Goal: Information Seeking & Learning: Learn about a topic

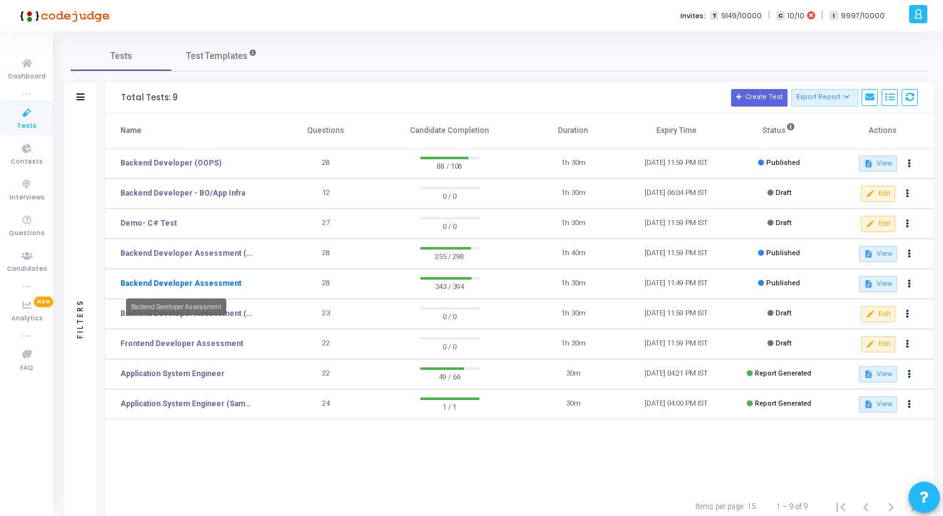
click at [204, 278] on link "Backend Developer Assessment" at bounding box center [180, 283] width 121 height 11
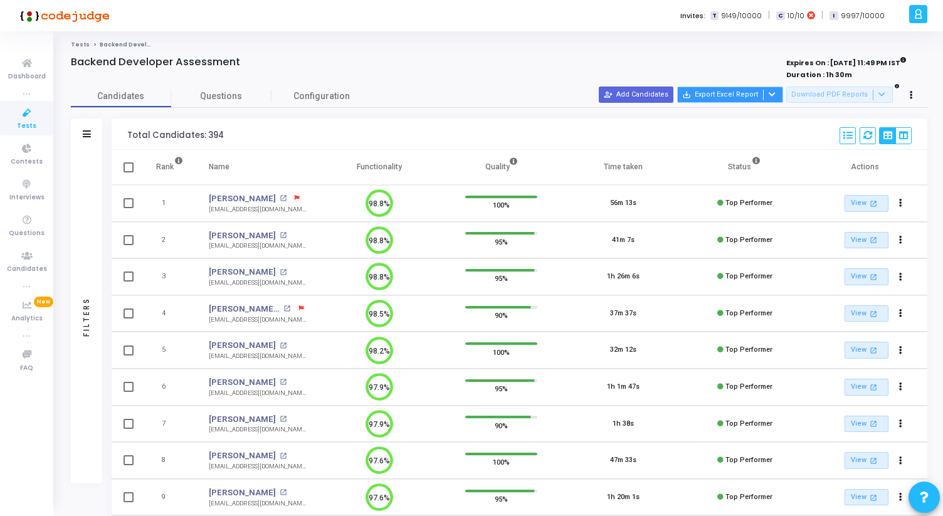
click at [775, 94] on icon at bounding box center [771, 94] width 7 height 7
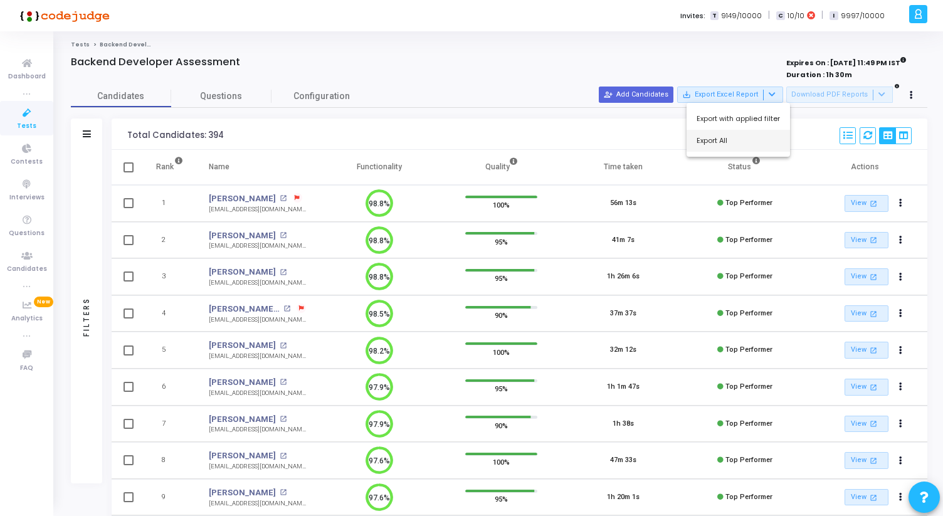
click at [739, 139] on button "Export All" at bounding box center [737, 141] width 103 height 22
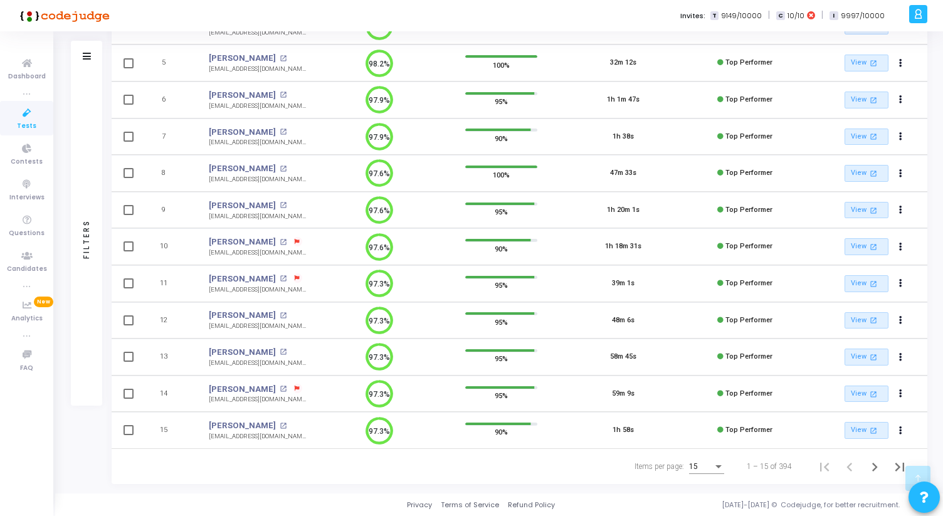
click at [704, 471] on div "15" at bounding box center [706, 463] width 35 height 21
click at [694, 459] on span "50" at bounding box center [706, 459] width 35 height 23
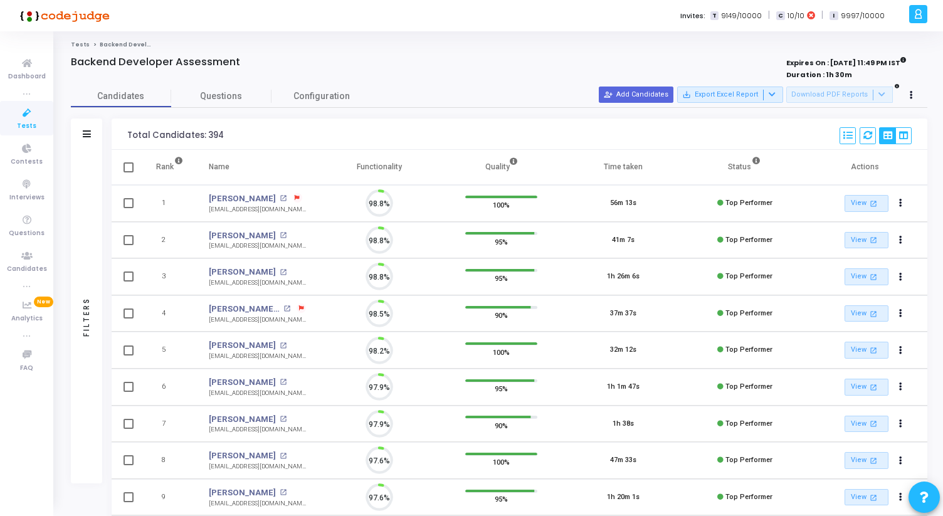
scroll to position [26, 32]
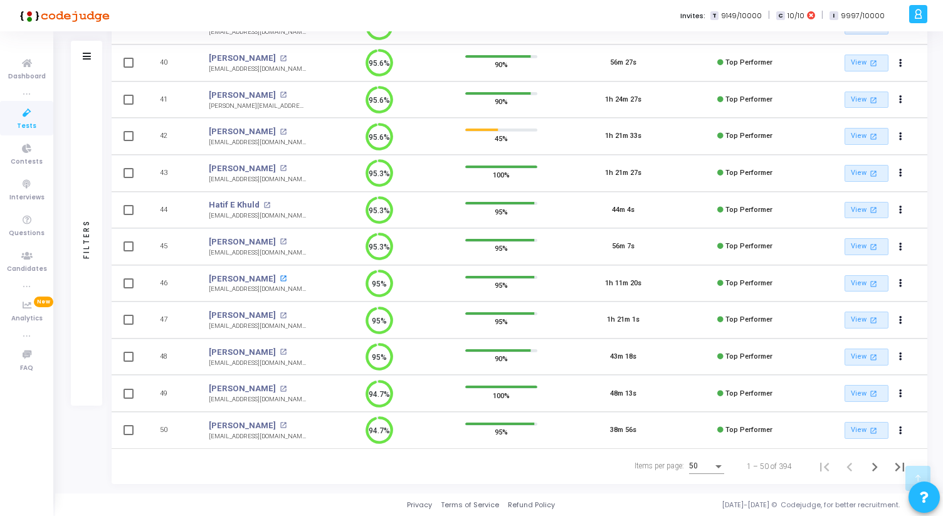
click at [286, 280] on mat-icon "open_in_new" at bounding box center [283, 278] width 7 height 7
click at [879, 466] on icon "Next page" at bounding box center [874, 467] width 18 height 18
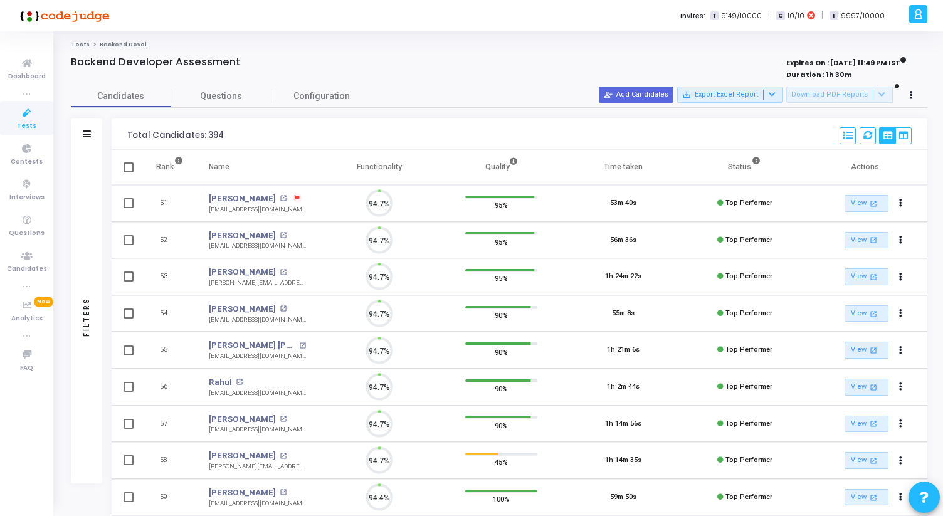
scroll to position [26, 32]
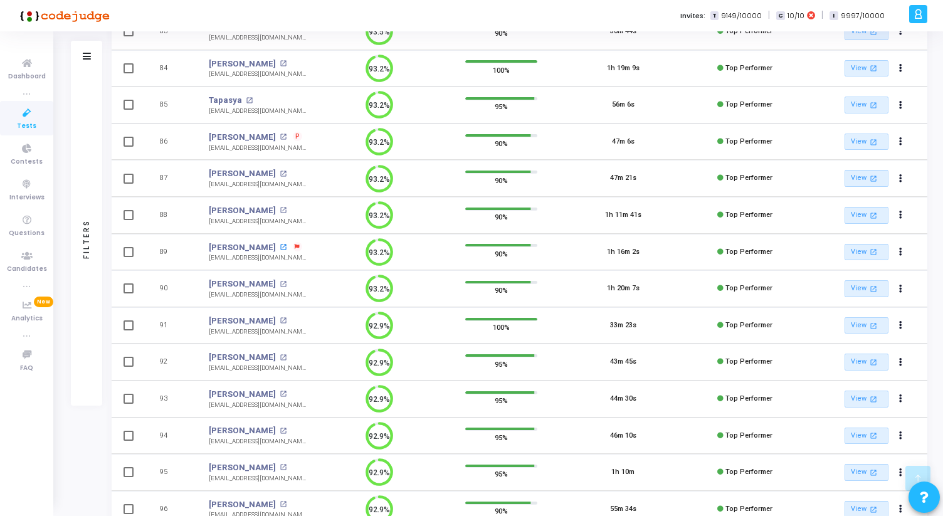
click at [280, 247] on mat-icon "open_in_new" at bounding box center [283, 247] width 7 height 7
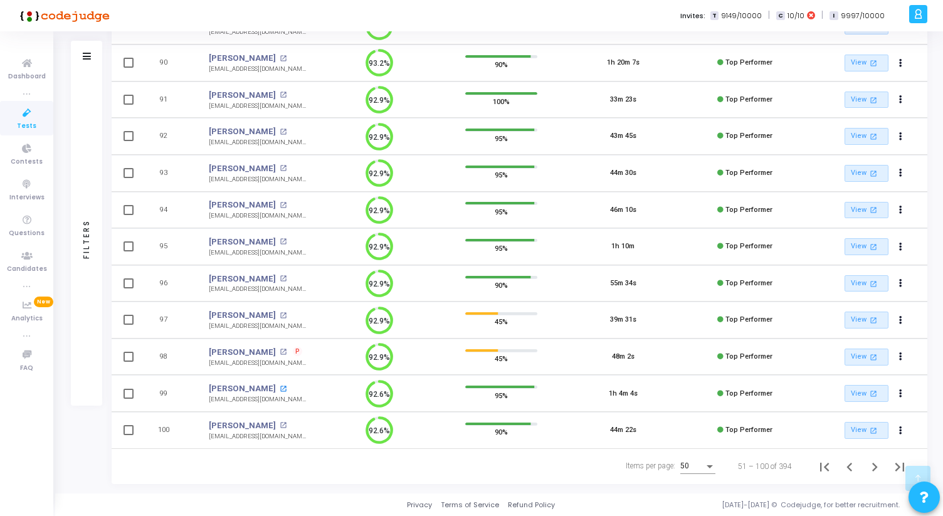
click at [280, 387] on mat-icon "open_in_new" at bounding box center [283, 388] width 7 height 7
click at [296, 388] on td "[PERSON_NAME] open_in_new [EMAIL_ADDRESS][DOMAIN_NAME]" at bounding box center [257, 393] width 122 height 37
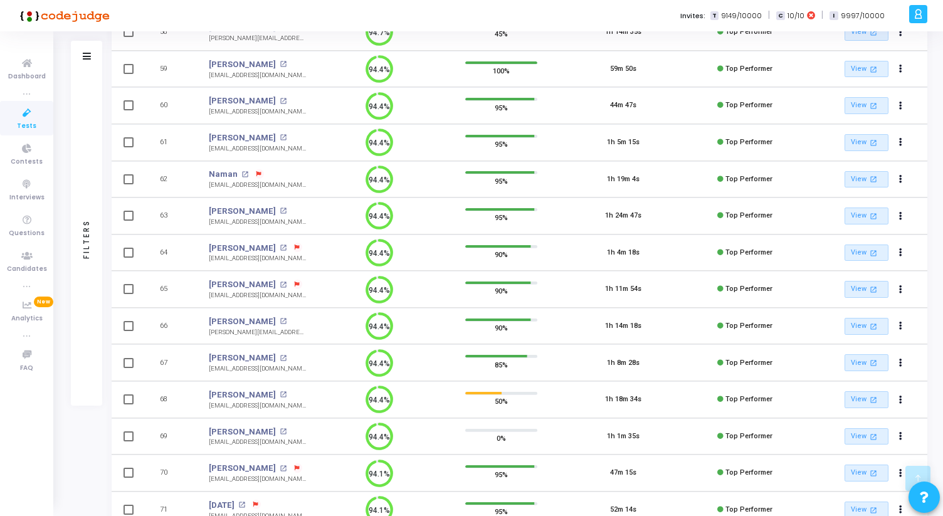
scroll to position [142, 0]
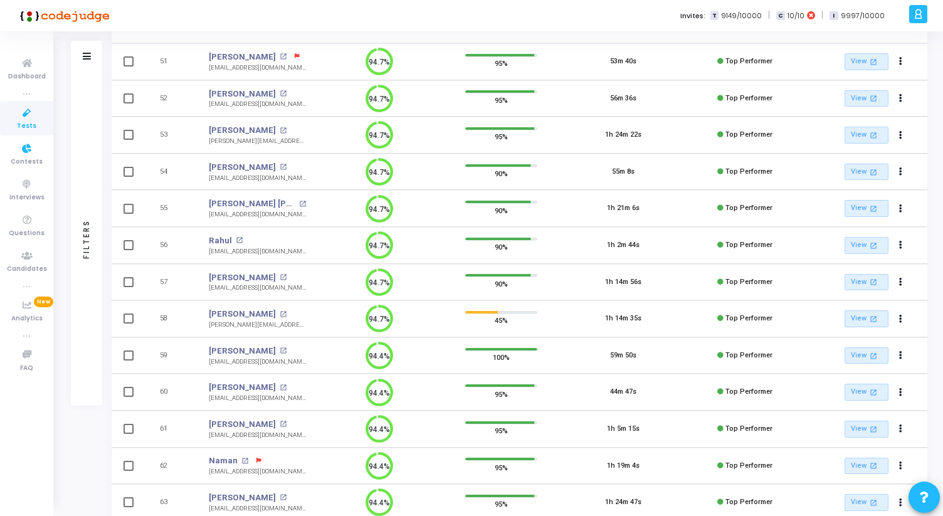
click at [38, 121] on link "Tests" at bounding box center [26, 118] width 53 height 34
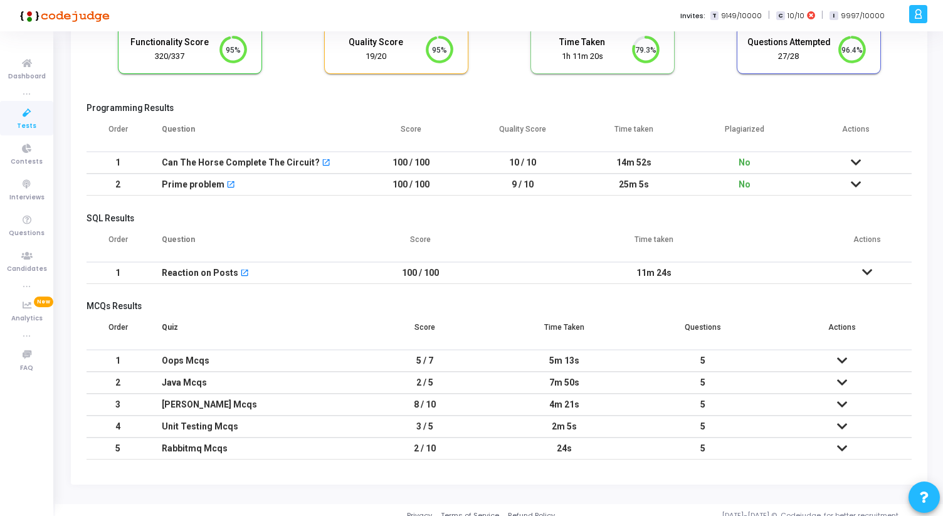
scroll to position [109, 0]
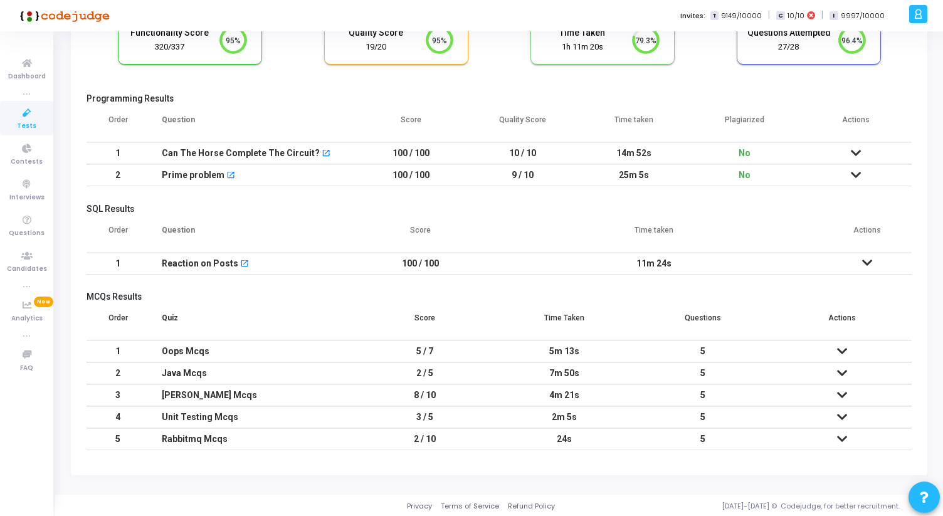
click at [842, 370] on icon at bounding box center [842, 373] width 10 height 9
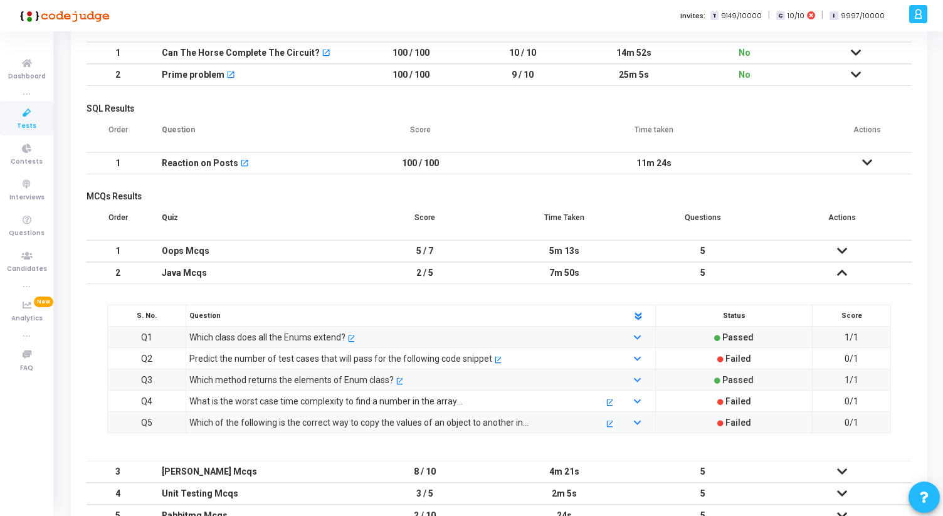
scroll to position [214, 0]
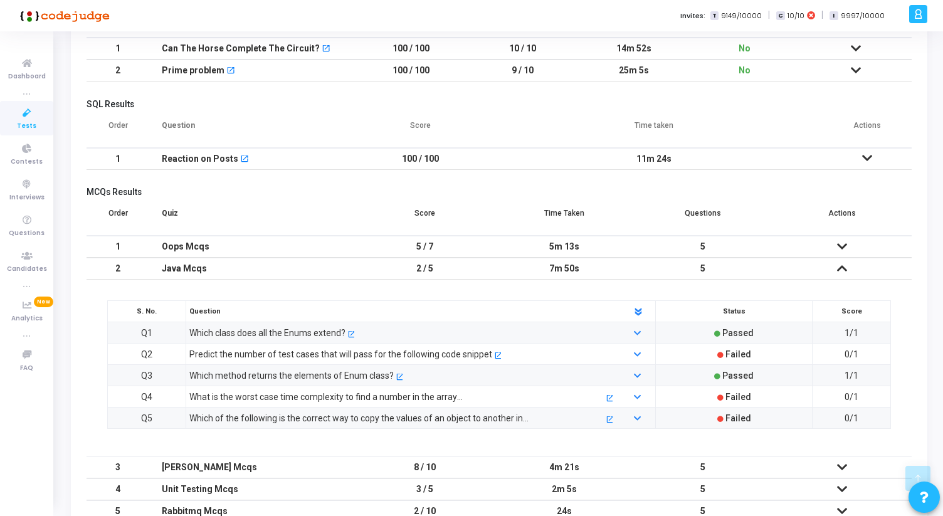
click at [841, 266] on icon at bounding box center [842, 268] width 10 height 9
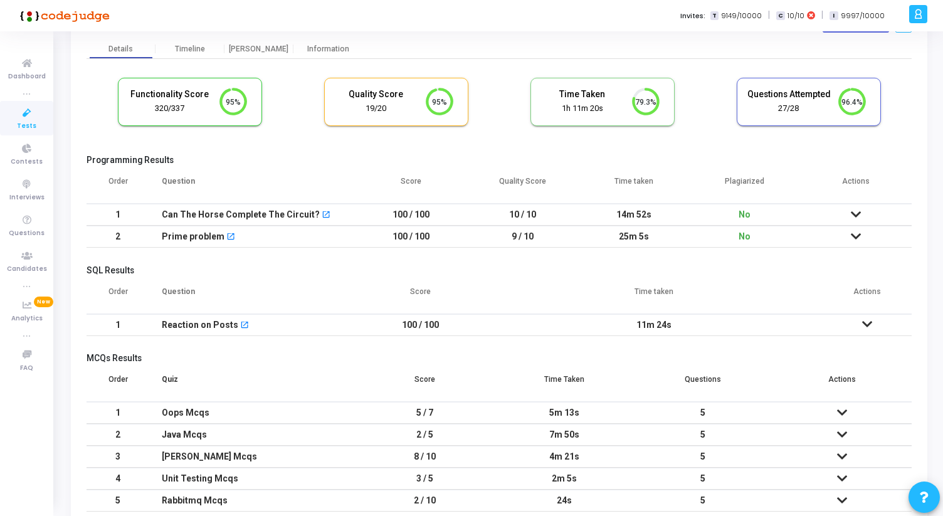
scroll to position [0, 0]
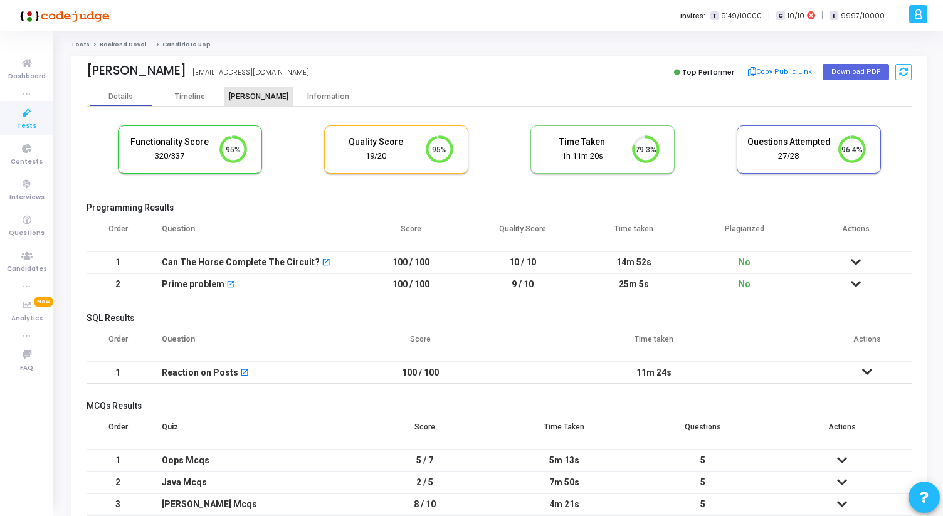
click at [261, 98] on div "[PERSON_NAME]" at bounding box center [258, 96] width 69 height 9
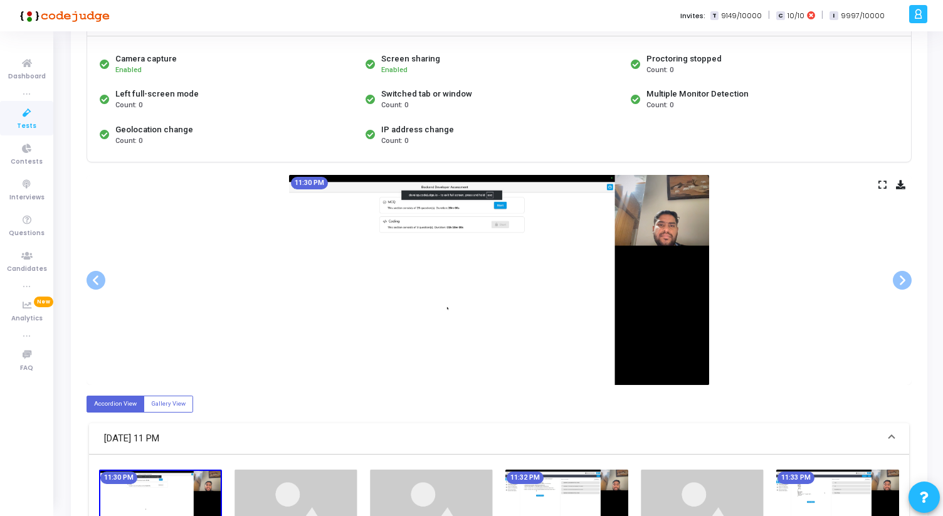
scroll to position [127, 0]
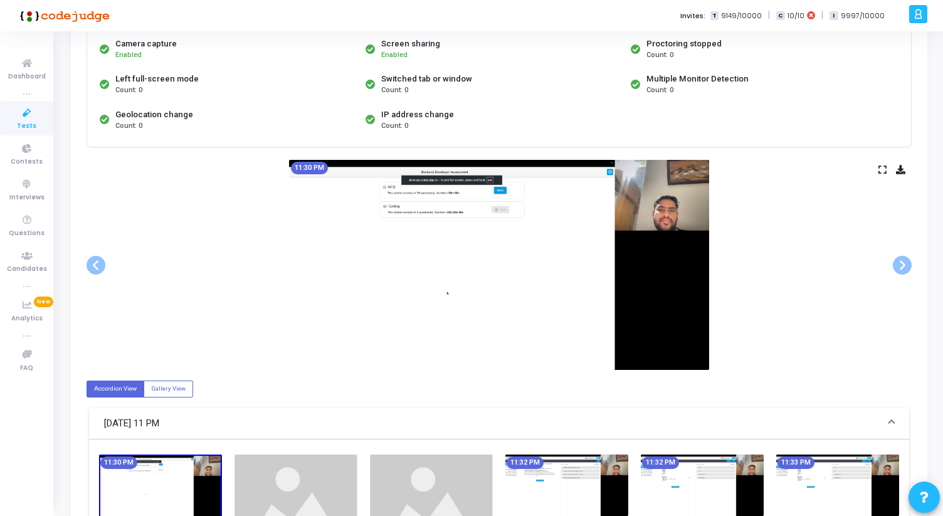
click at [884, 166] on icon at bounding box center [882, 169] width 8 height 7
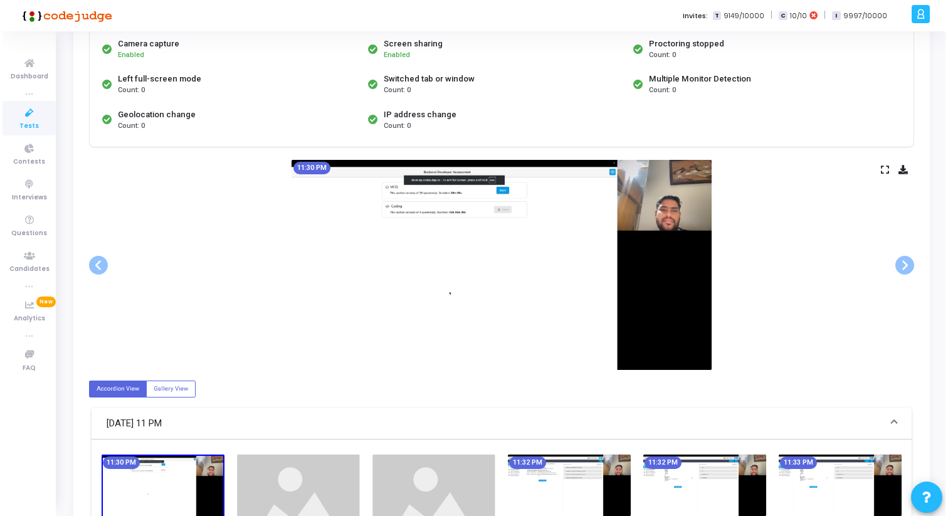
scroll to position [0, 0]
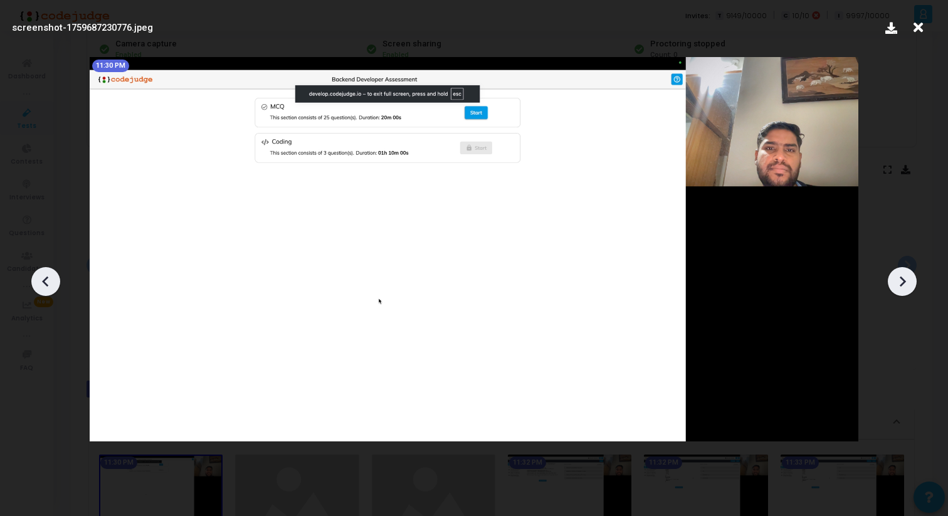
click at [904, 276] on icon at bounding box center [901, 281] width 19 height 19
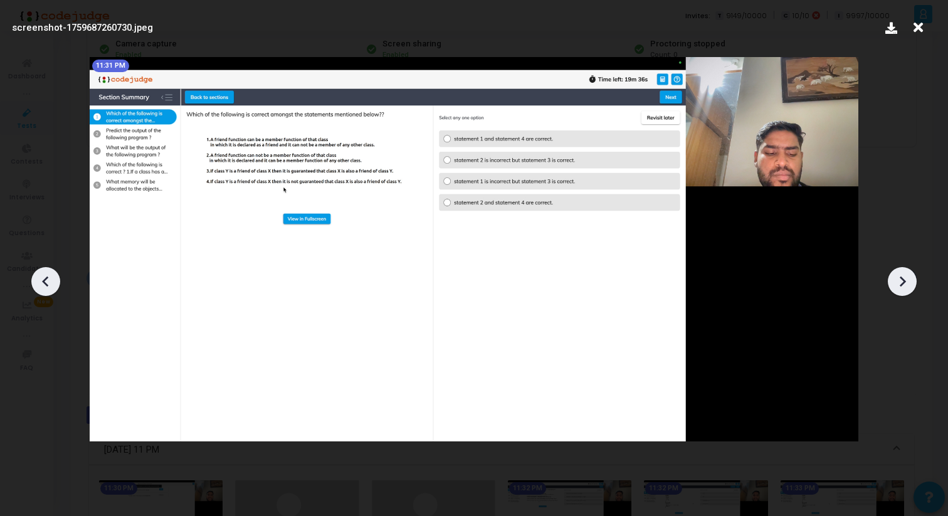
click at [904, 276] on icon at bounding box center [901, 281] width 19 height 19
click at [904, 283] on icon at bounding box center [901, 281] width 19 height 19
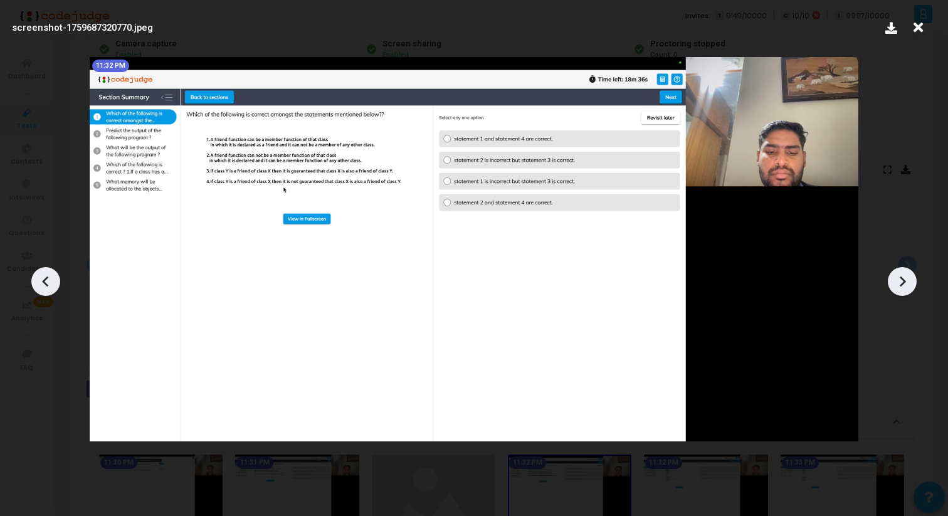
click at [904, 283] on icon at bounding box center [901, 281] width 19 height 19
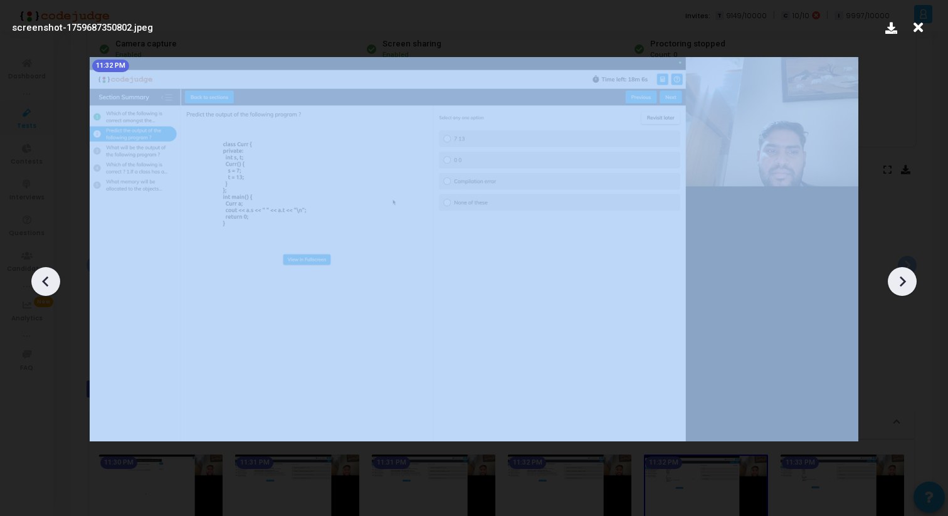
click at [904, 283] on icon at bounding box center [901, 281] width 19 height 19
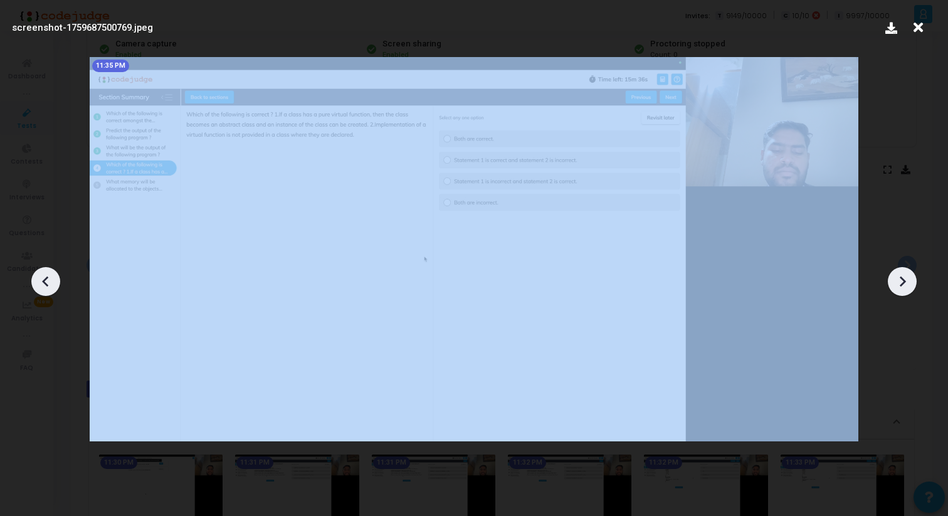
click at [904, 283] on icon at bounding box center [901, 281] width 19 height 19
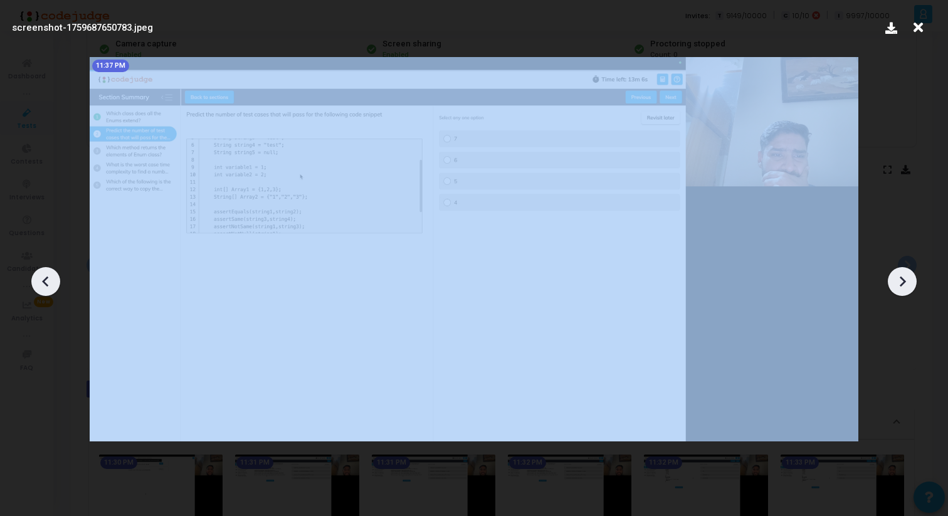
click at [904, 283] on icon at bounding box center [901, 281] width 19 height 19
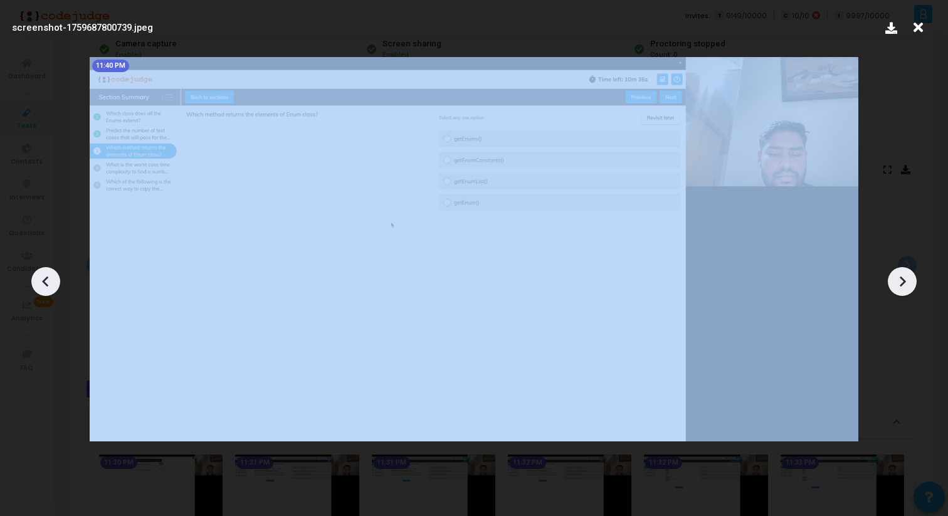
click at [904, 283] on icon at bounding box center [901, 281] width 19 height 19
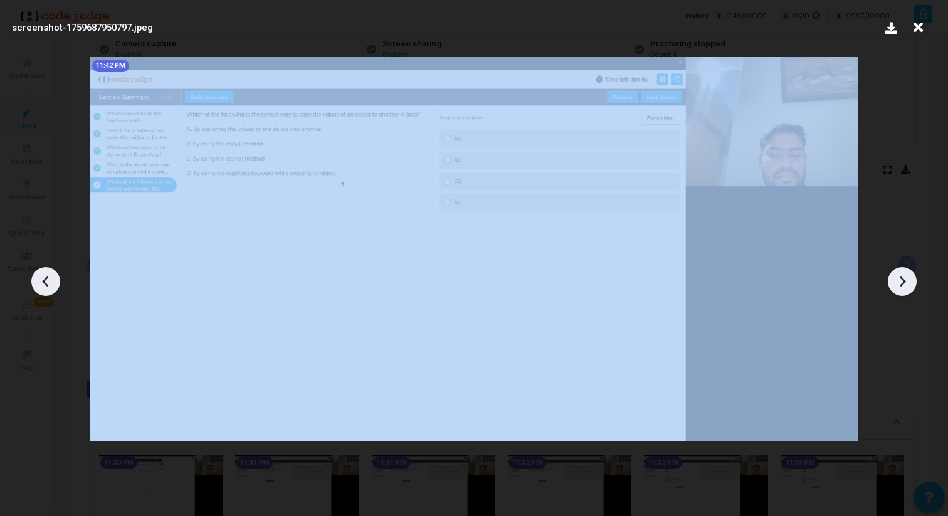
click at [904, 283] on icon at bounding box center [901, 281] width 19 height 19
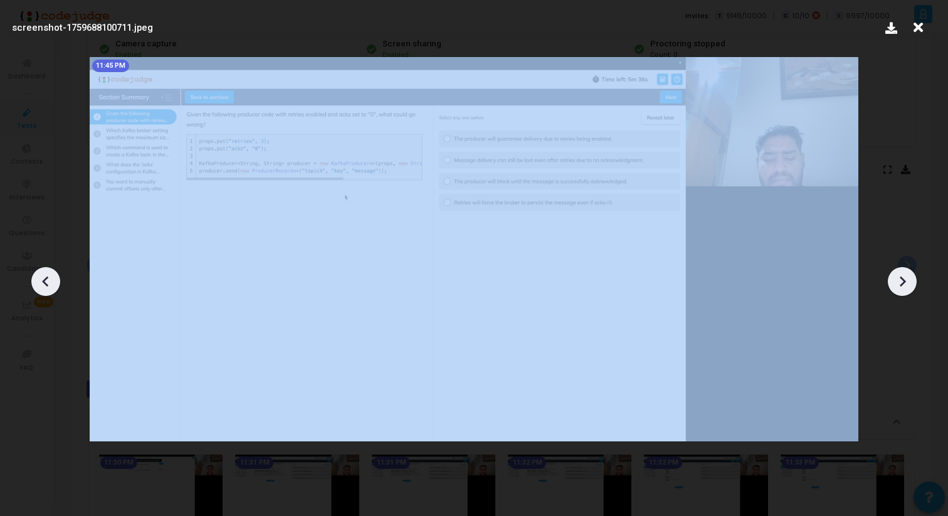
click at [904, 283] on icon at bounding box center [901, 281] width 19 height 19
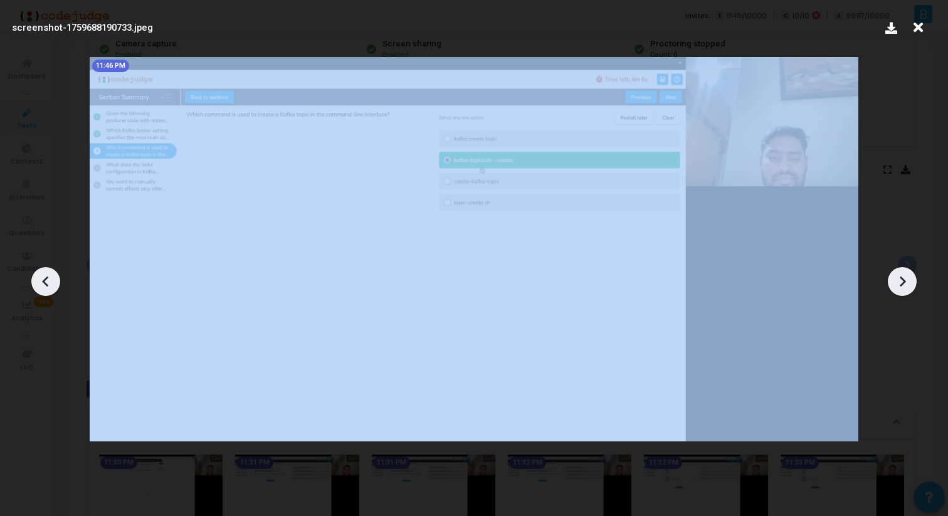
click at [904, 283] on icon at bounding box center [901, 281] width 19 height 19
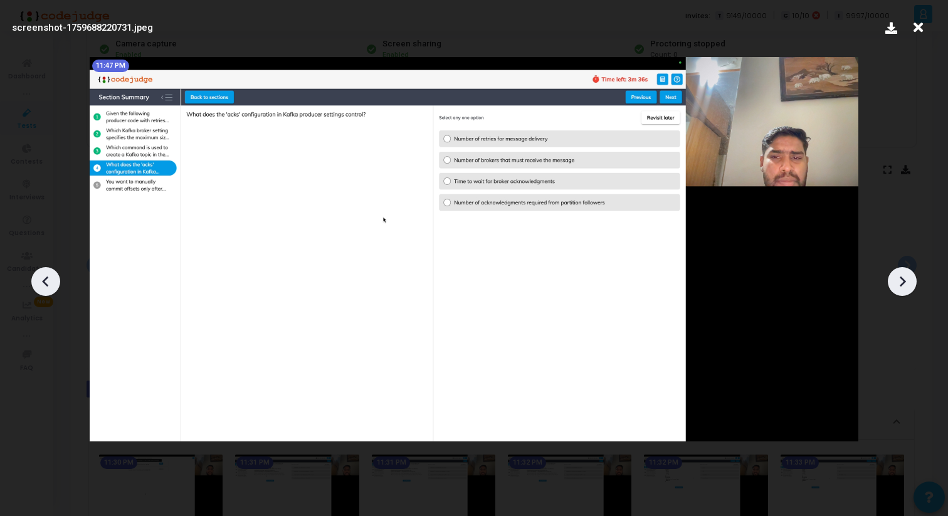
click at [904, 283] on icon at bounding box center [901, 281] width 19 height 19
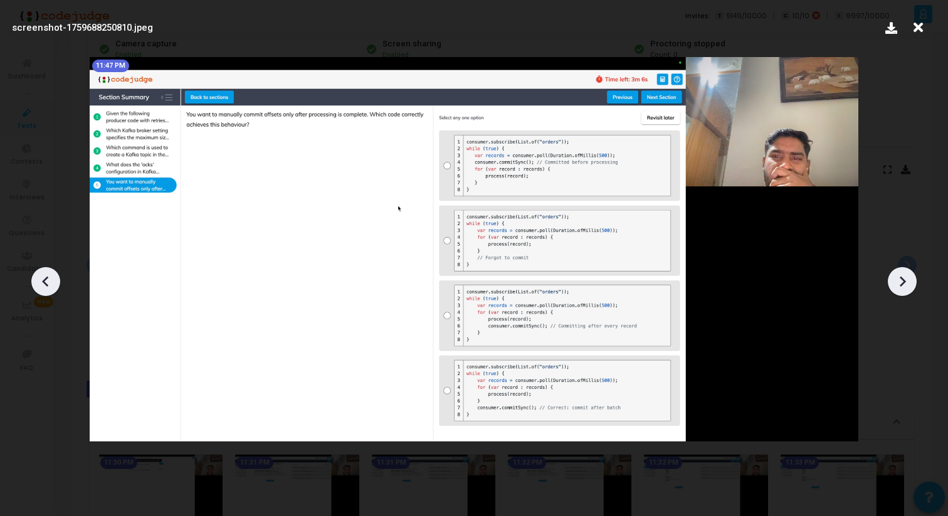
click at [904, 283] on icon at bounding box center [901, 281] width 19 height 19
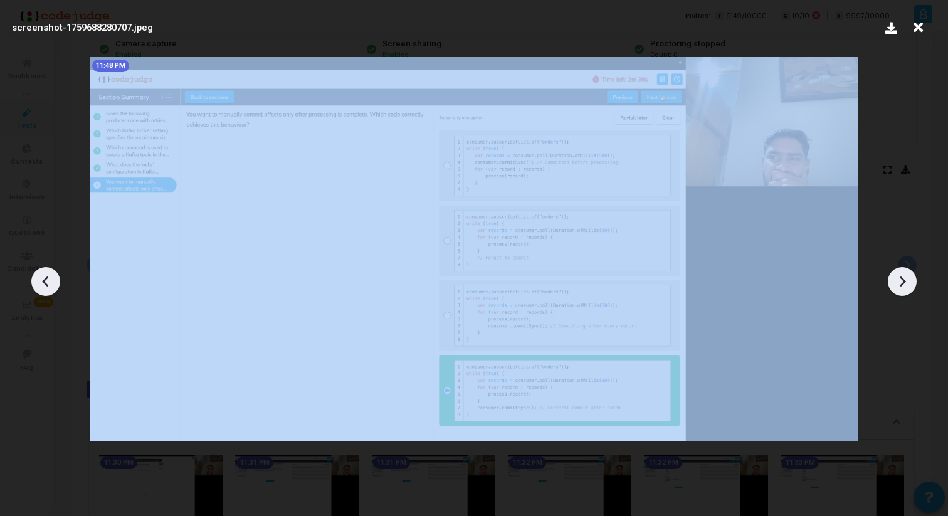
click at [904, 283] on icon at bounding box center [901, 281] width 19 height 19
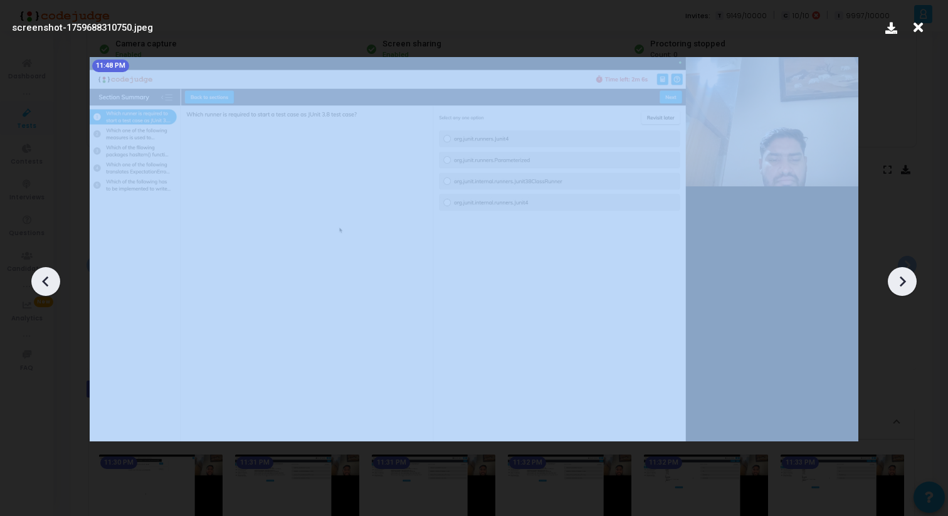
click at [904, 283] on icon at bounding box center [901, 281] width 19 height 19
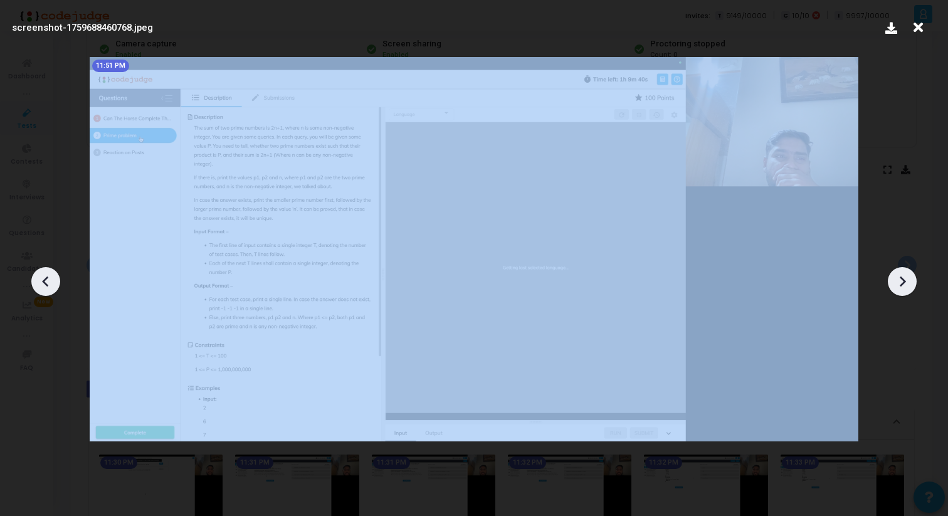
click at [904, 283] on icon at bounding box center [901, 281] width 19 height 19
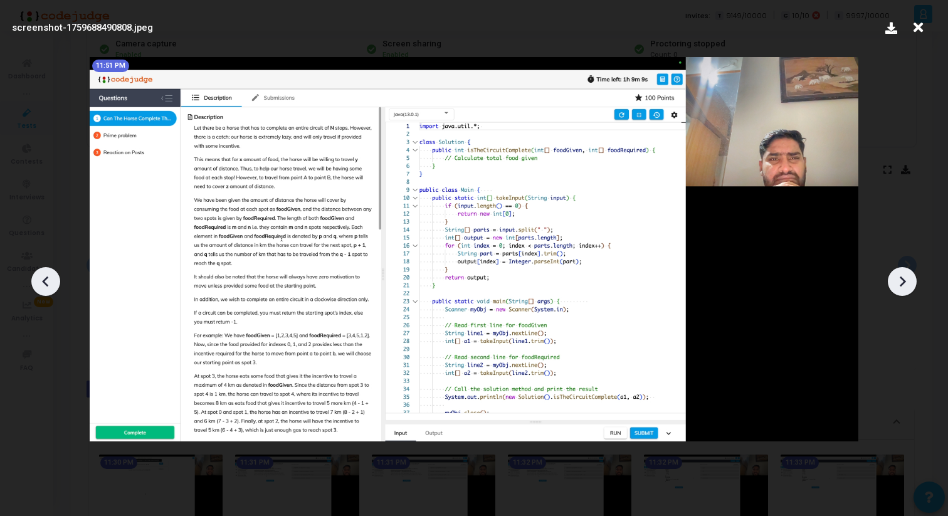
click at [884, 223] on div at bounding box center [474, 277] width 948 height 478
click at [918, 29] on icon at bounding box center [917, 28] width 19 height 24
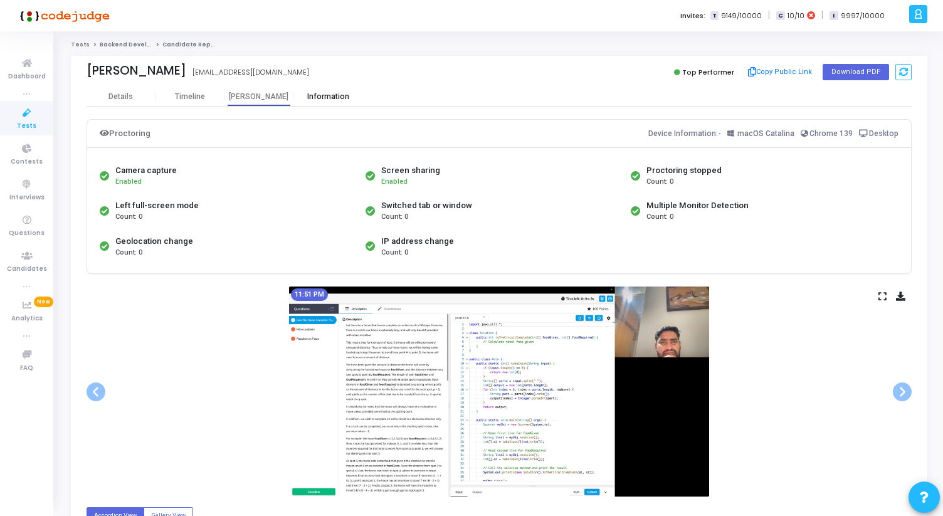
click at [318, 98] on div "Information" at bounding box center [327, 96] width 69 height 9
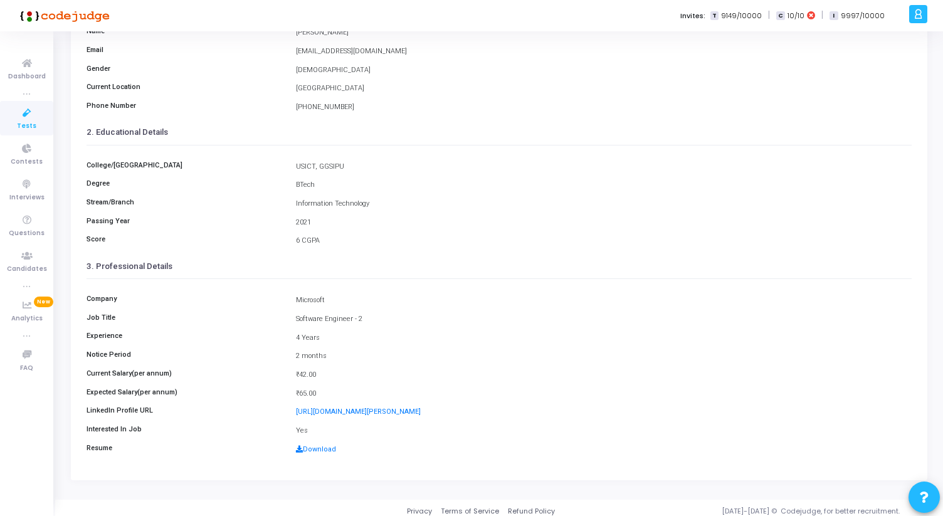
scroll to position [140, 0]
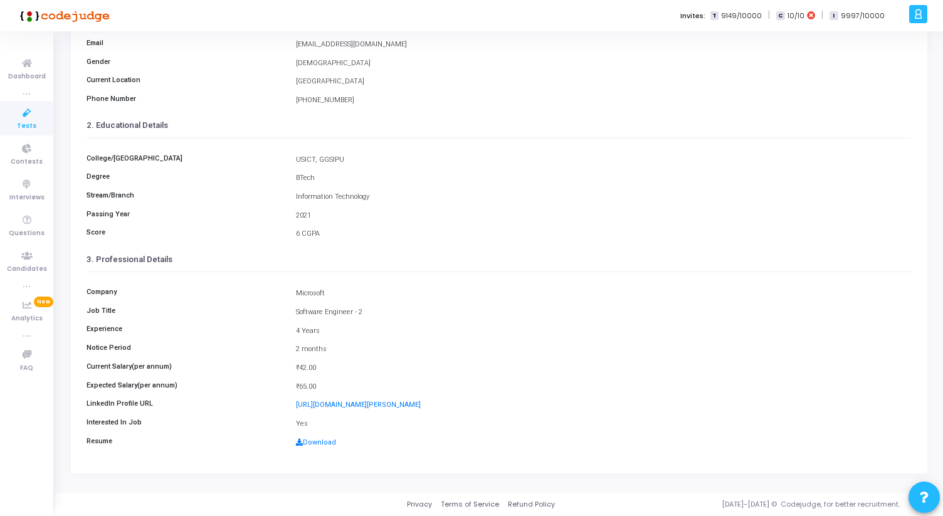
drag, startPoint x: 296, startPoint y: 367, endPoint x: 318, endPoint y: 385, distance: 28.5
click at [318, 385] on div "Company Microsoft Job Title Software Engineer - 2 Experience 4 Years Notice Per…" at bounding box center [498, 363] width 825 height 183
click at [318, 385] on div "₹65.00" at bounding box center [604, 387] width 628 height 11
click at [337, 403] on link "https://www.linkedin.com/in/deepanshu-chauhan-6b374b167/" at bounding box center [358, 404] width 125 height 8
click at [305, 442] on link "Download" at bounding box center [316, 442] width 40 height 8
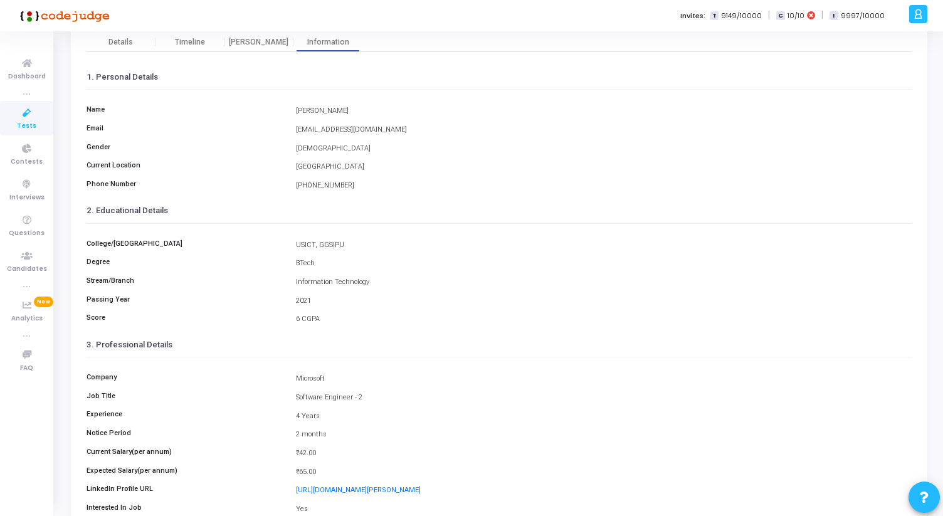
scroll to position [0, 0]
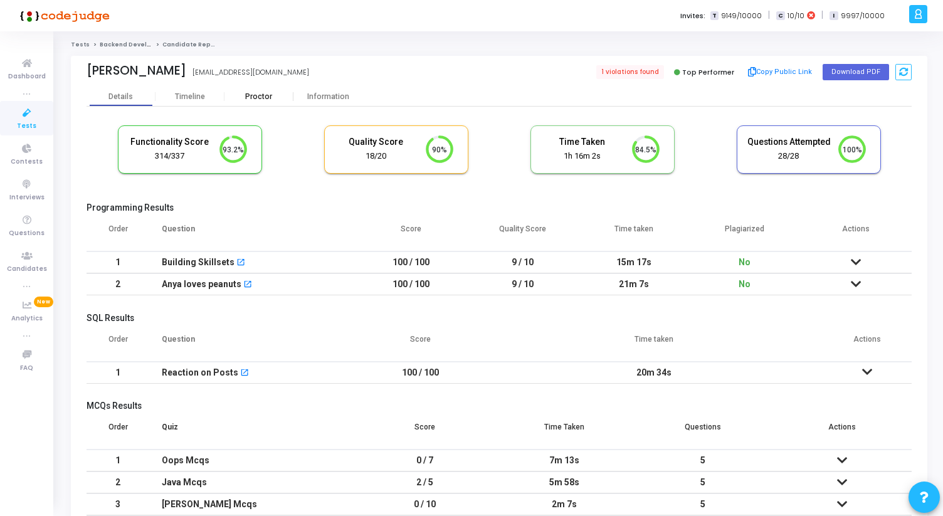
click at [267, 95] on div "Proctor" at bounding box center [258, 96] width 69 height 9
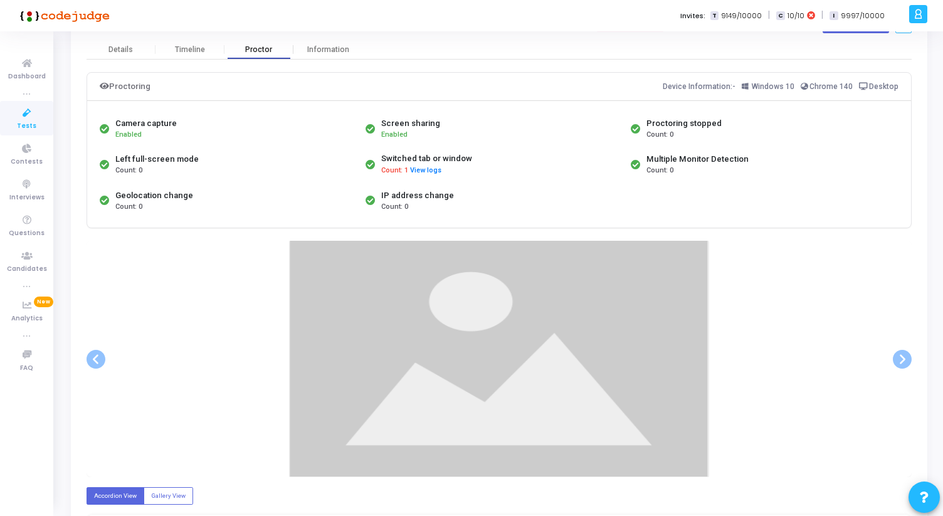
scroll to position [49, 0]
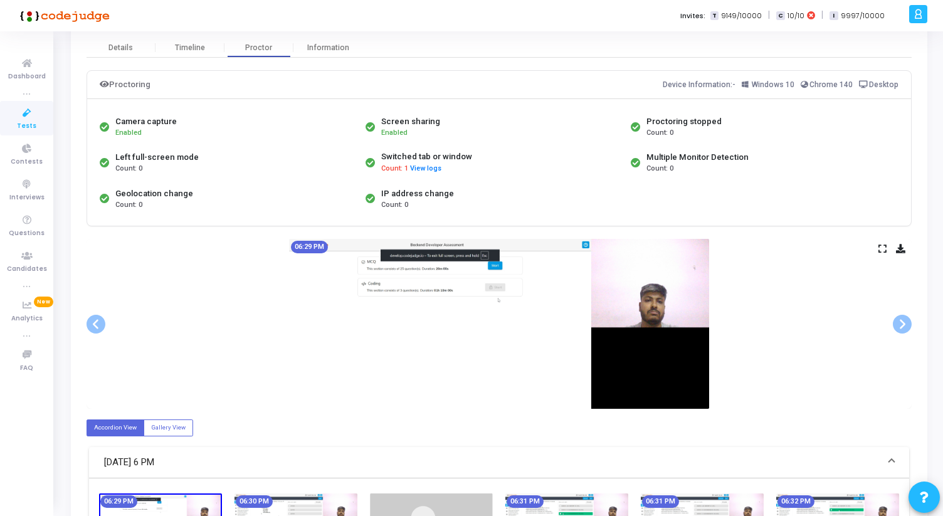
click at [871, 251] on div "06:29 PM" at bounding box center [498, 324] width 825 height 170
click at [880, 251] on icon at bounding box center [882, 248] width 8 height 7
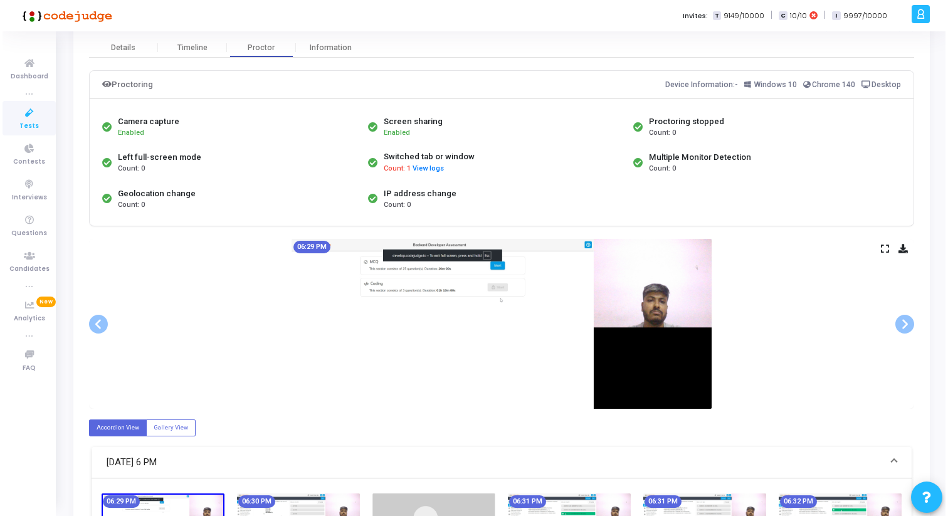
scroll to position [0, 0]
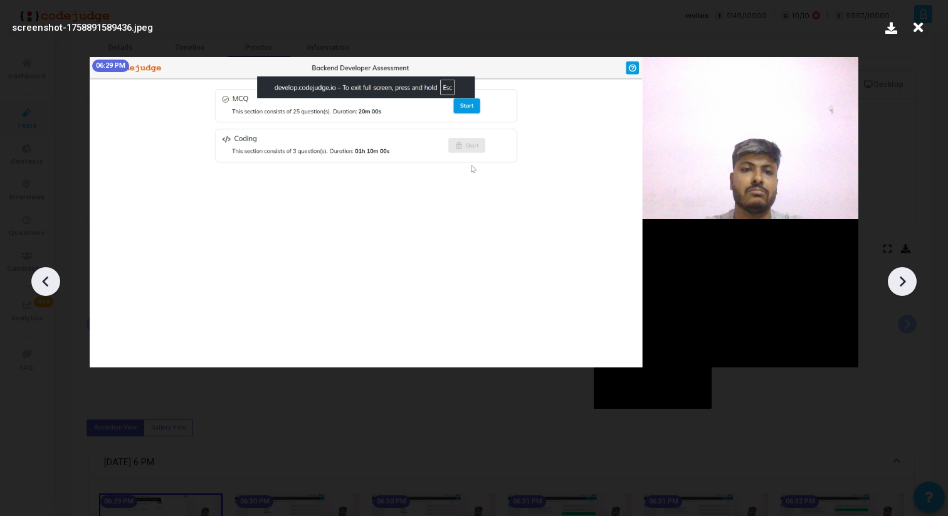
click at [901, 267] on div at bounding box center [901, 281] width 29 height 29
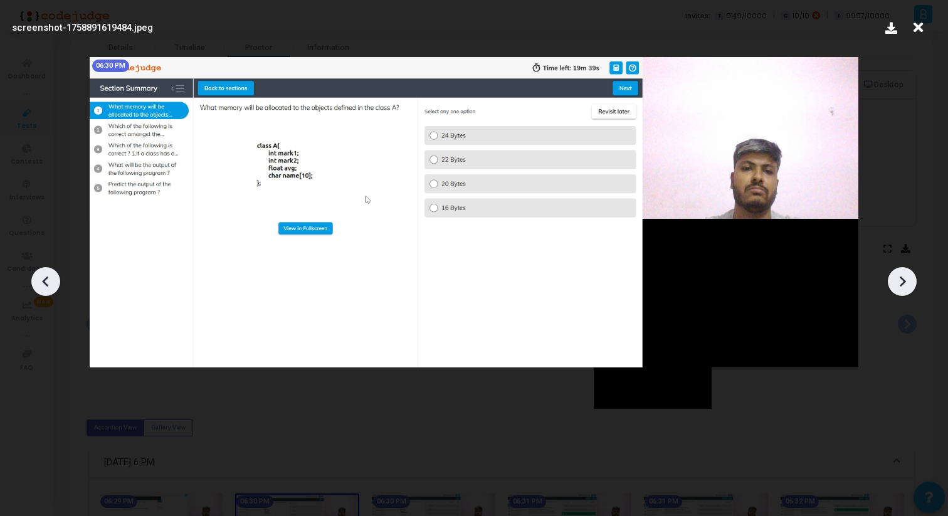
click at [904, 275] on icon at bounding box center [901, 281] width 19 height 19
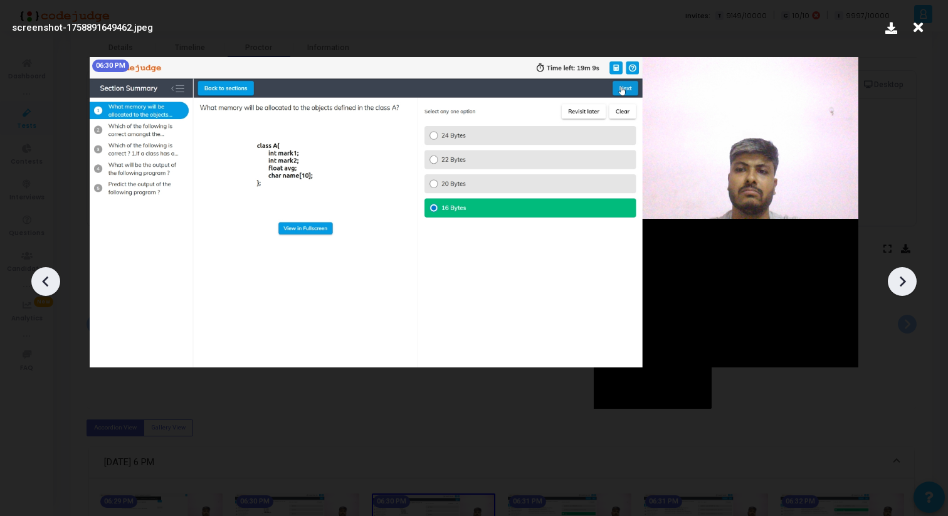
click at [904, 275] on icon at bounding box center [901, 281] width 19 height 19
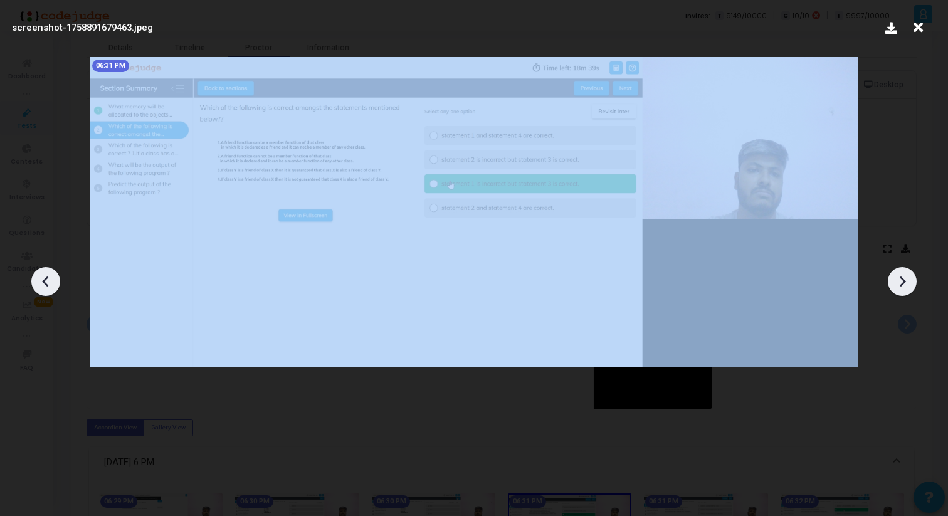
click at [904, 275] on icon at bounding box center [901, 281] width 19 height 19
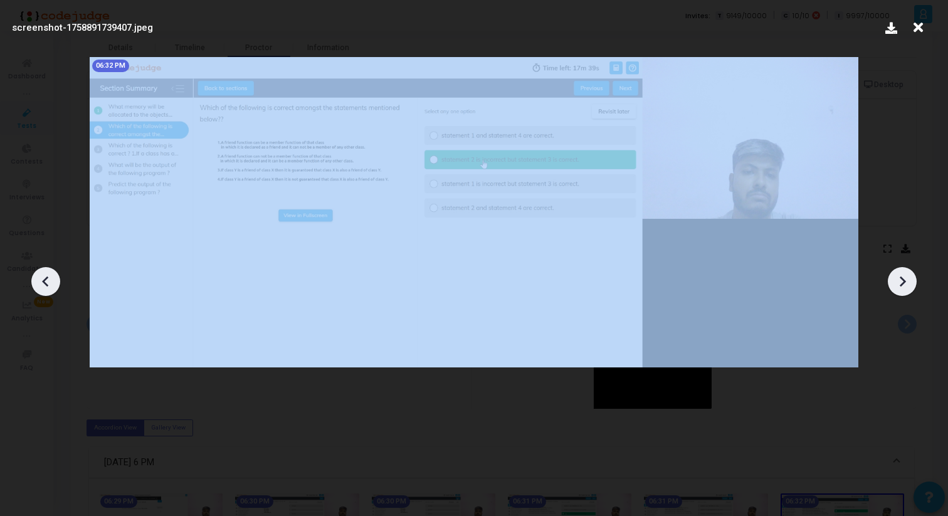
click at [904, 275] on icon at bounding box center [901, 281] width 19 height 19
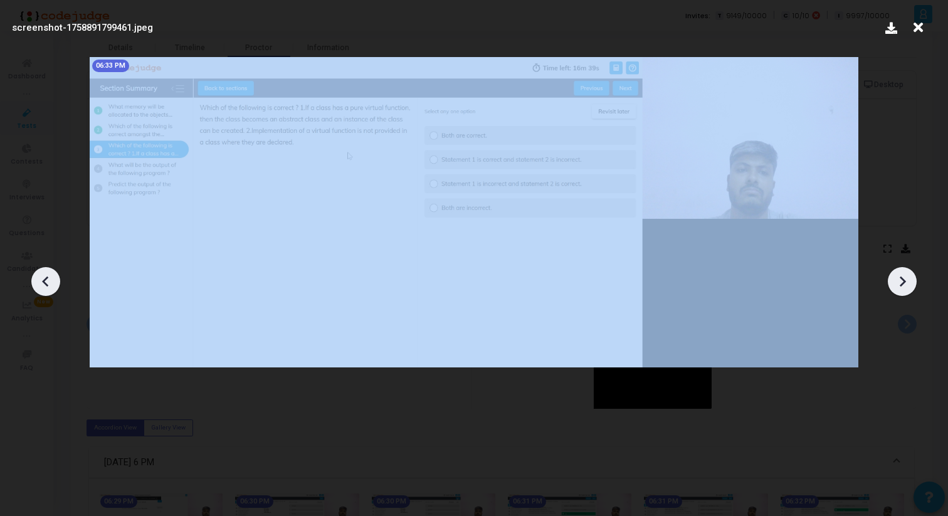
click at [904, 275] on icon at bounding box center [901, 281] width 19 height 19
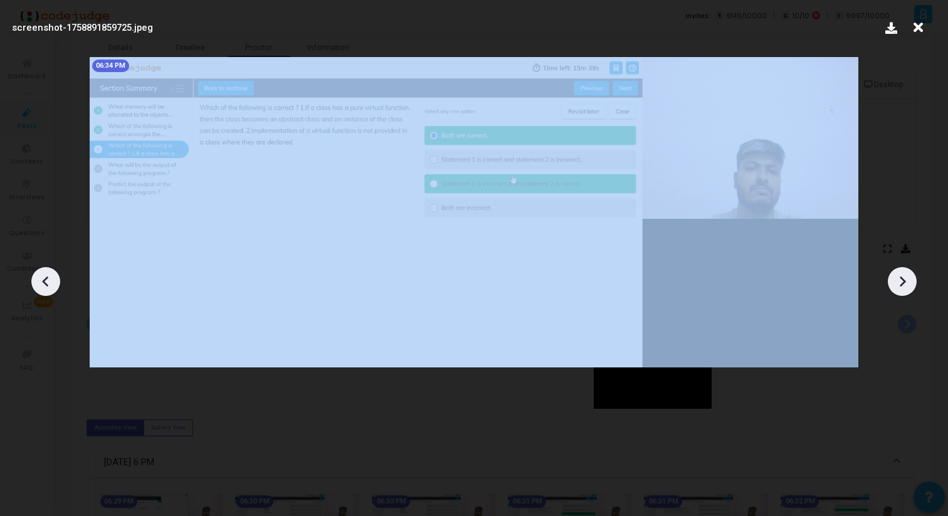
click at [904, 275] on icon at bounding box center [901, 281] width 19 height 19
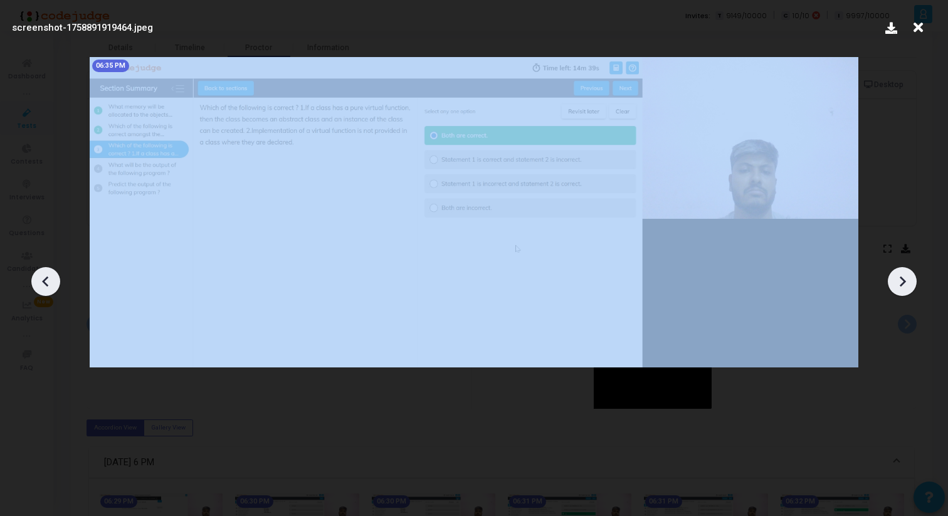
click at [904, 275] on icon at bounding box center [901, 281] width 19 height 19
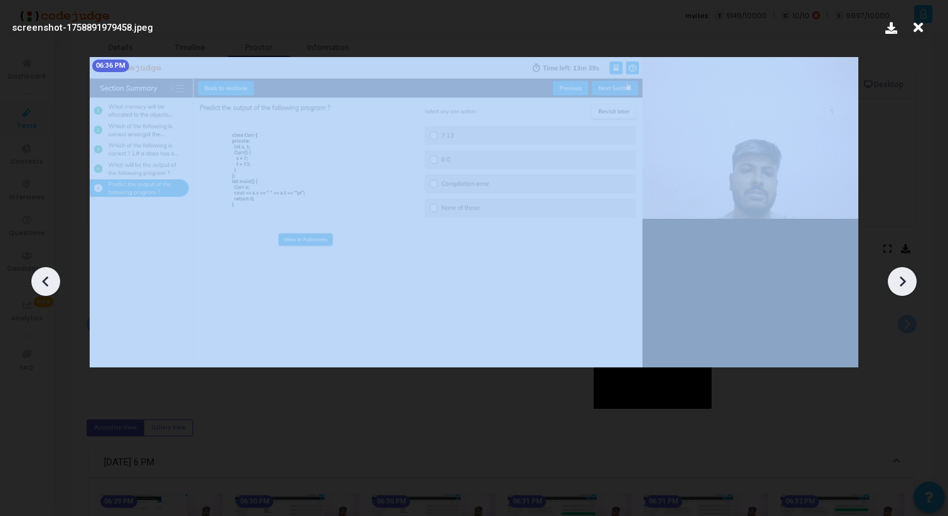
click at [904, 275] on icon at bounding box center [901, 281] width 19 height 19
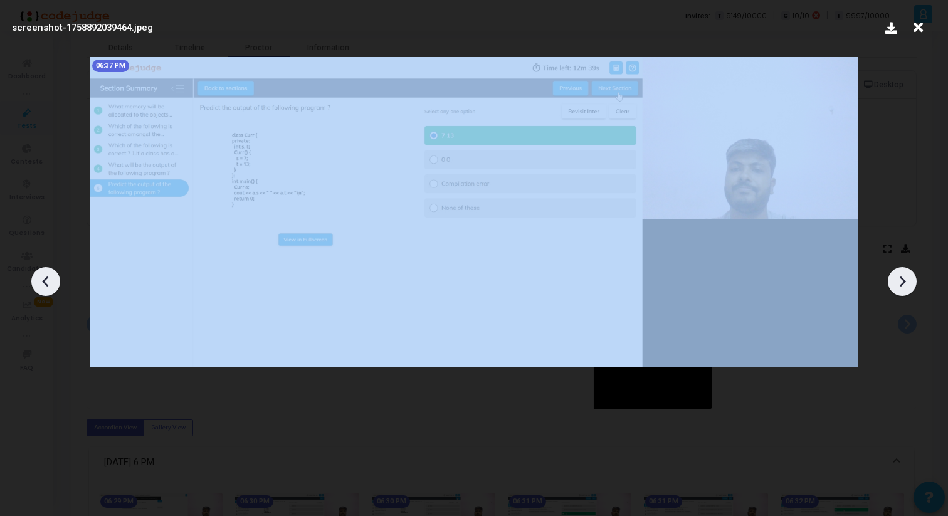
click at [904, 275] on icon at bounding box center [901, 281] width 19 height 19
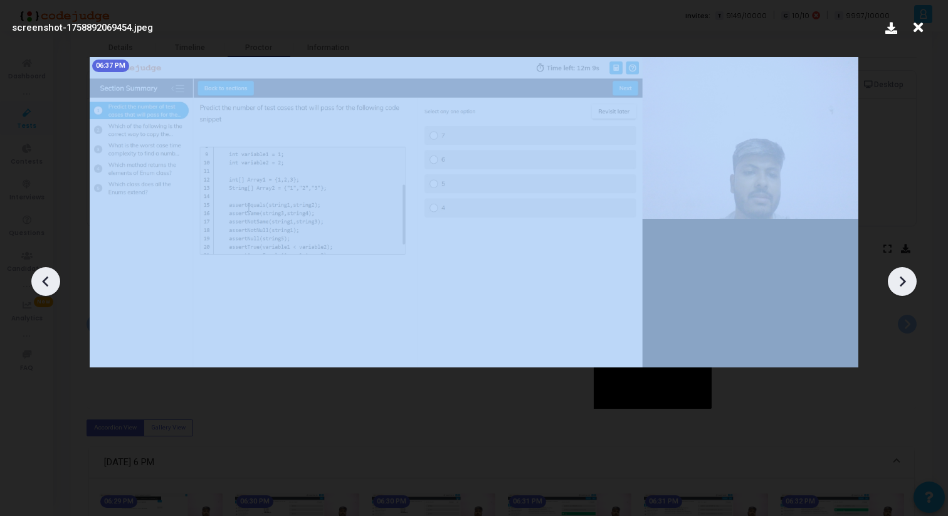
click at [904, 275] on icon at bounding box center [901, 281] width 19 height 19
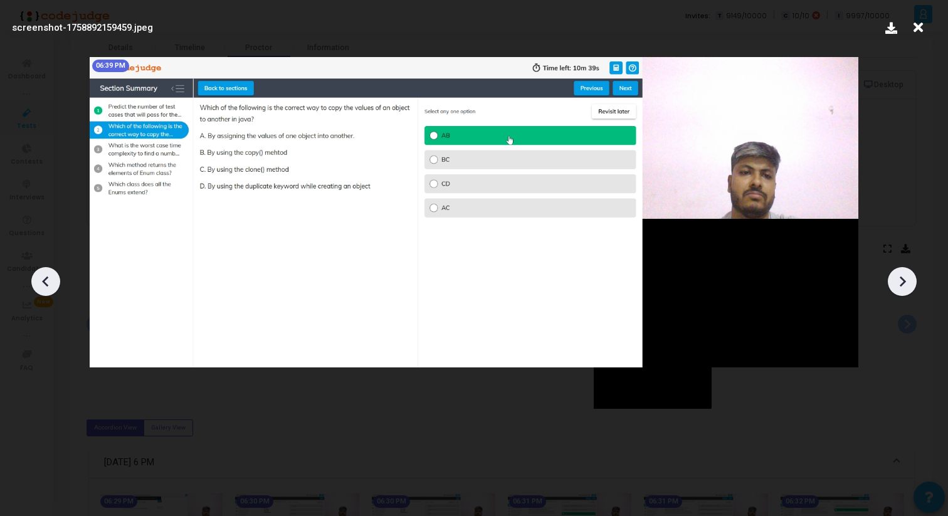
click at [881, 387] on div at bounding box center [474, 277] width 948 height 478
click at [427, 377] on div "06:39 PM" at bounding box center [473, 212] width 789 height 332
click at [916, 26] on icon at bounding box center [917, 28] width 19 height 24
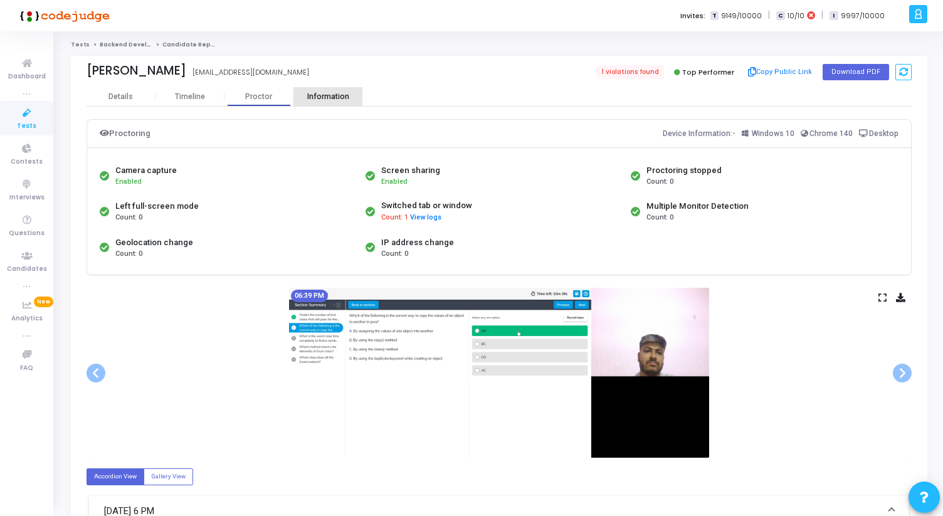
click at [331, 97] on div "Information" at bounding box center [327, 96] width 69 height 9
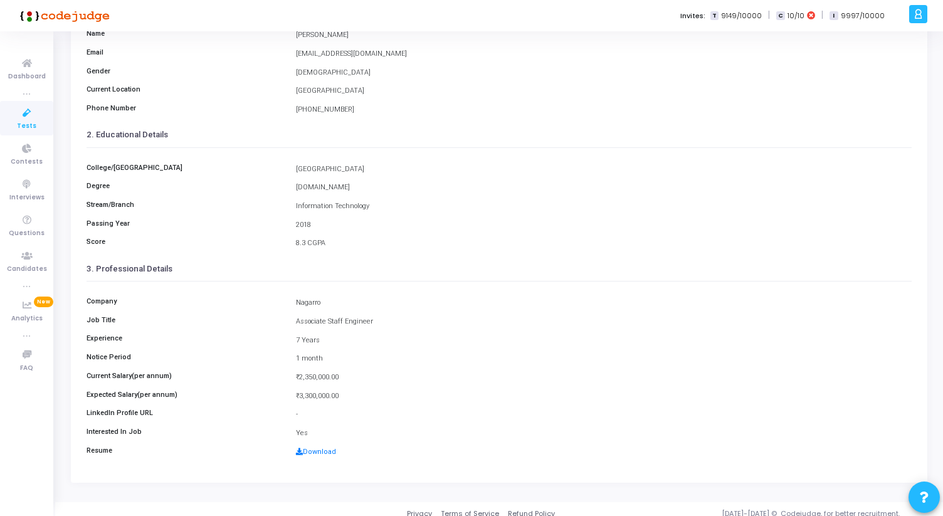
scroll to position [140, 0]
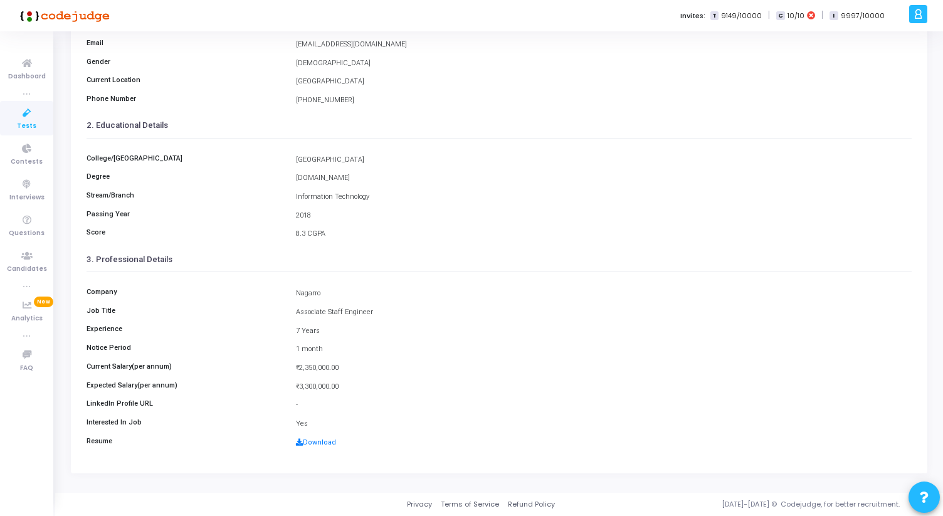
drag, startPoint x: 298, startPoint y: 293, endPoint x: 341, endPoint y: 390, distance: 106.9
click at [341, 390] on div "Company Nagarro Job Title Associate Staff Engineer Experience 7 Years Notice Pe…" at bounding box center [498, 363] width 825 height 183
click at [341, 390] on div "₹3,300,000.00" at bounding box center [604, 387] width 628 height 11
click at [315, 442] on link "Download" at bounding box center [316, 442] width 40 height 8
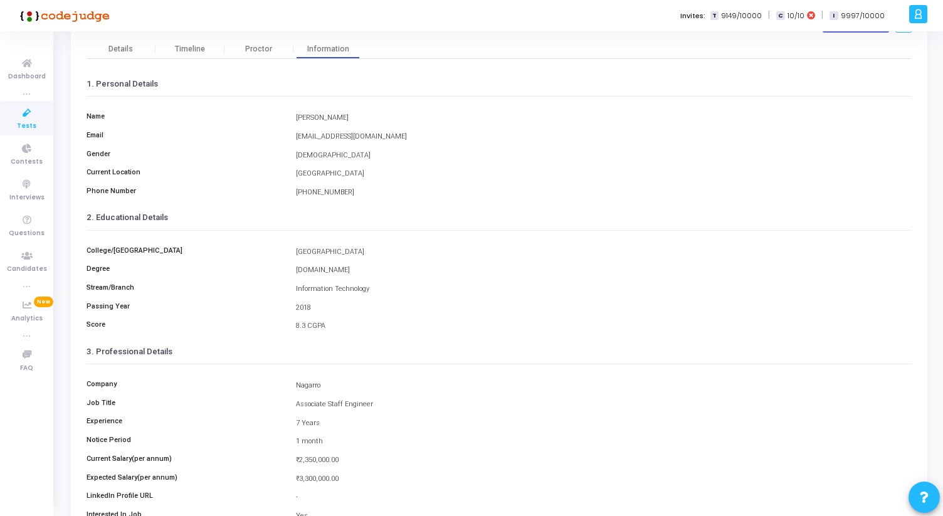
scroll to position [0, 0]
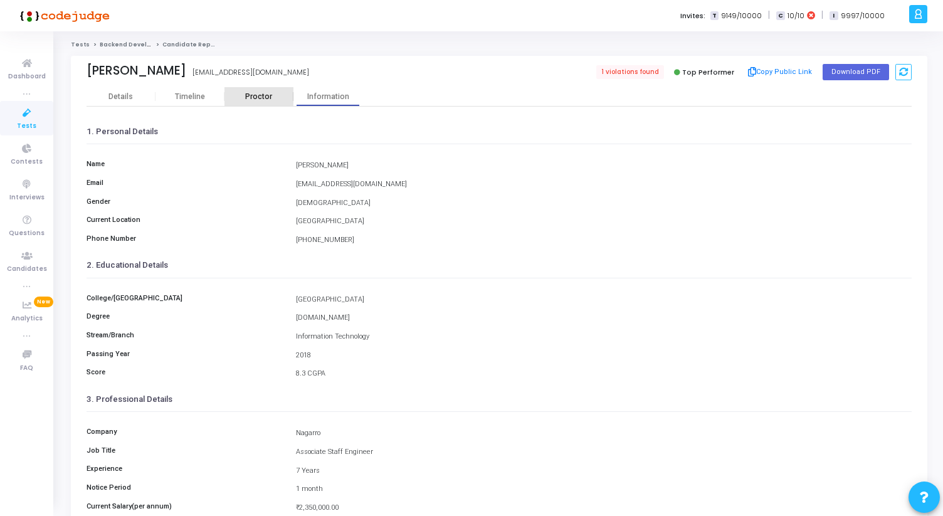
click at [270, 100] on div "Proctor" at bounding box center [258, 96] width 69 height 9
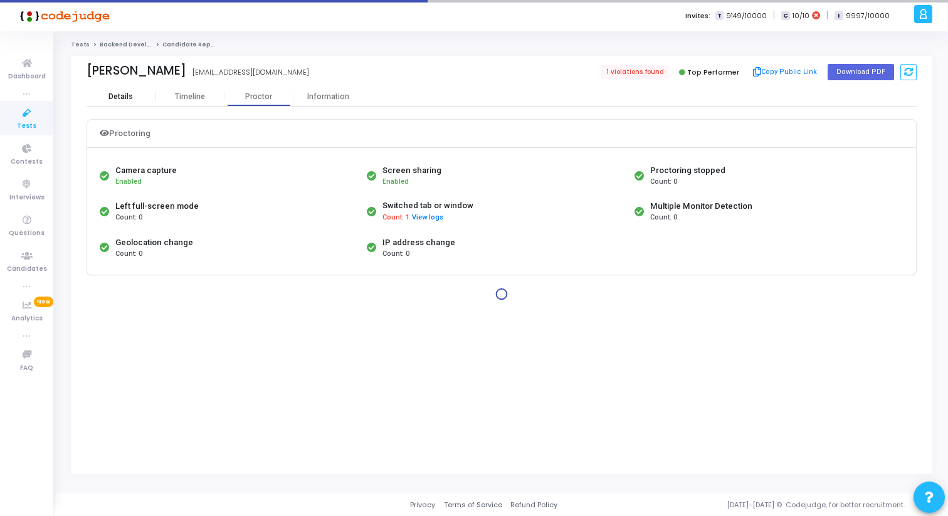
click at [125, 96] on div "Details" at bounding box center [120, 96] width 24 height 9
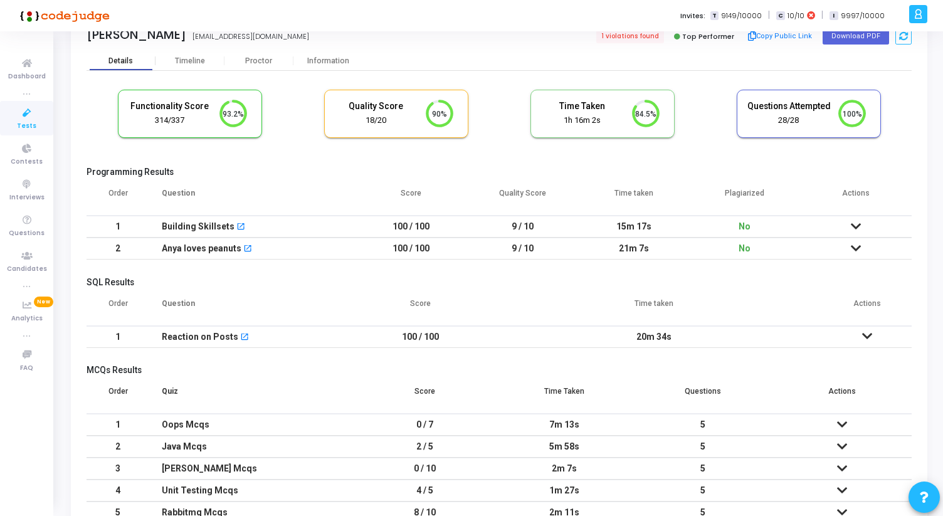
scroll to position [111, 0]
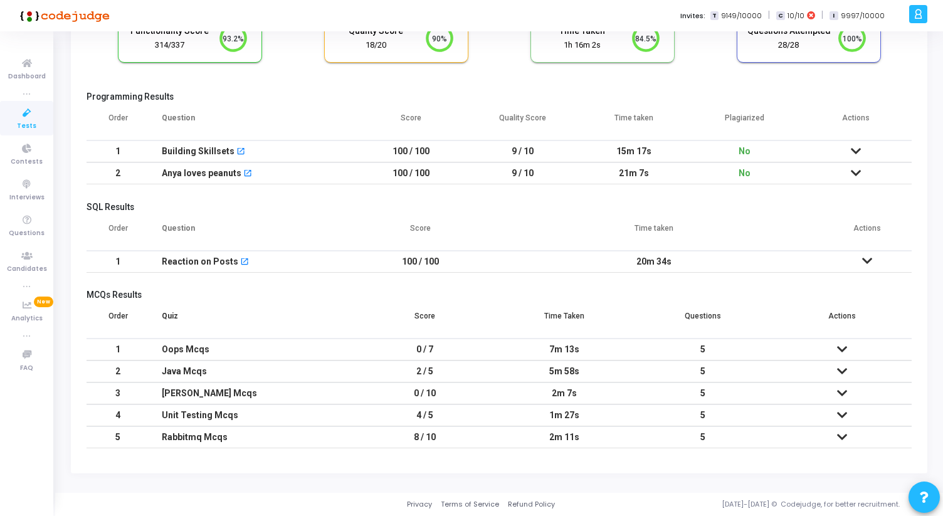
click at [845, 433] on icon at bounding box center [842, 436] width 10 height 9
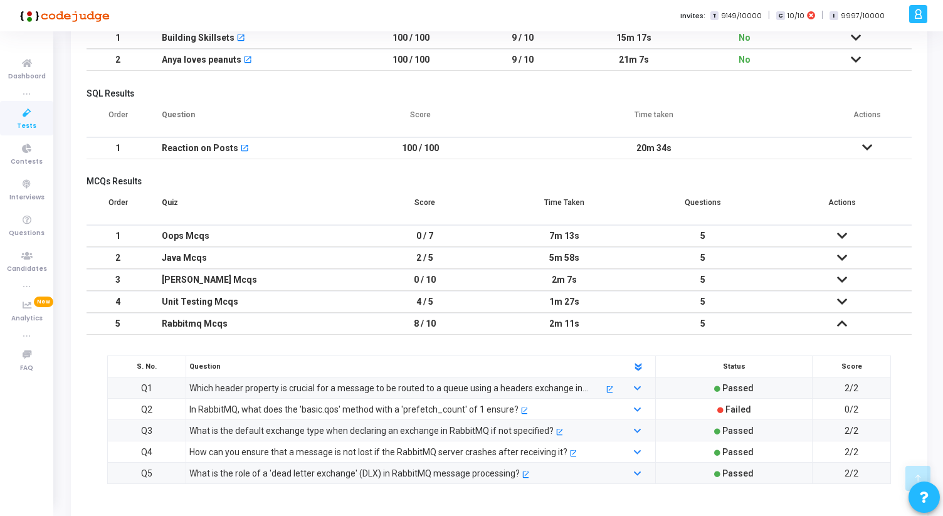
scroll to position [196, 0]
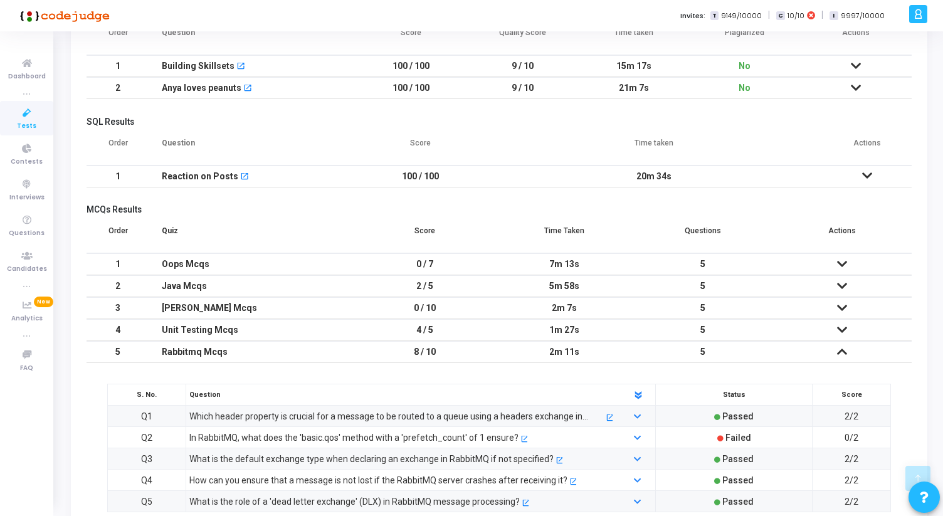
click at [840, 328] on icon at bounding box center [842, 329] width 10 height 9
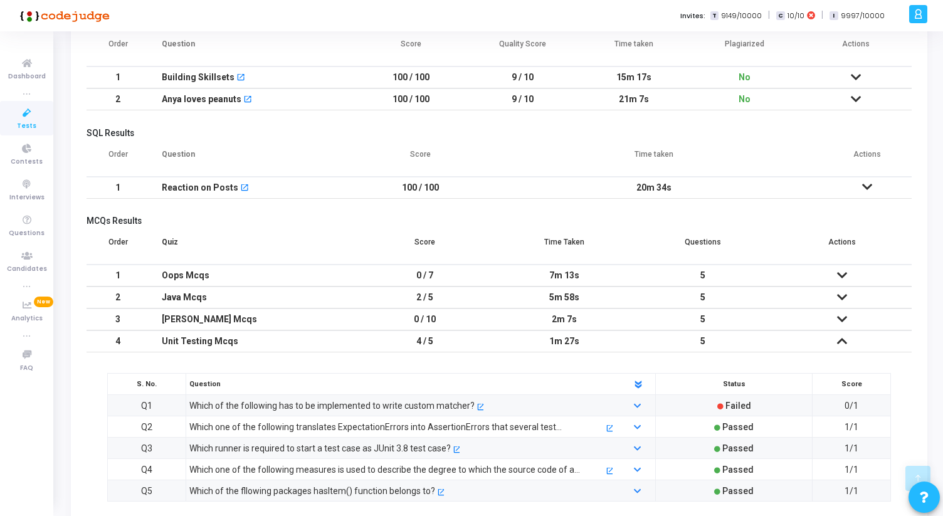
scroll to position [175, 0]
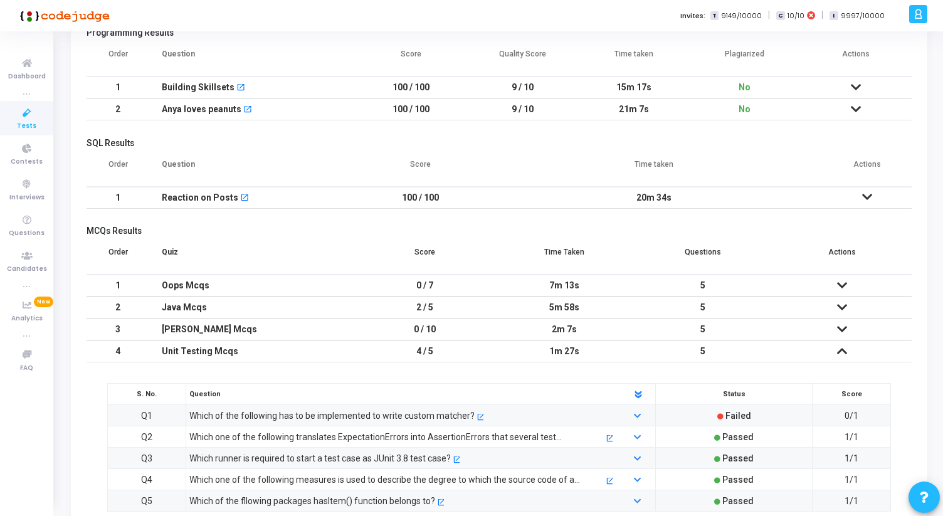
click at [845, 328] on icon at bounding box center [842, 329] width 10 height 9
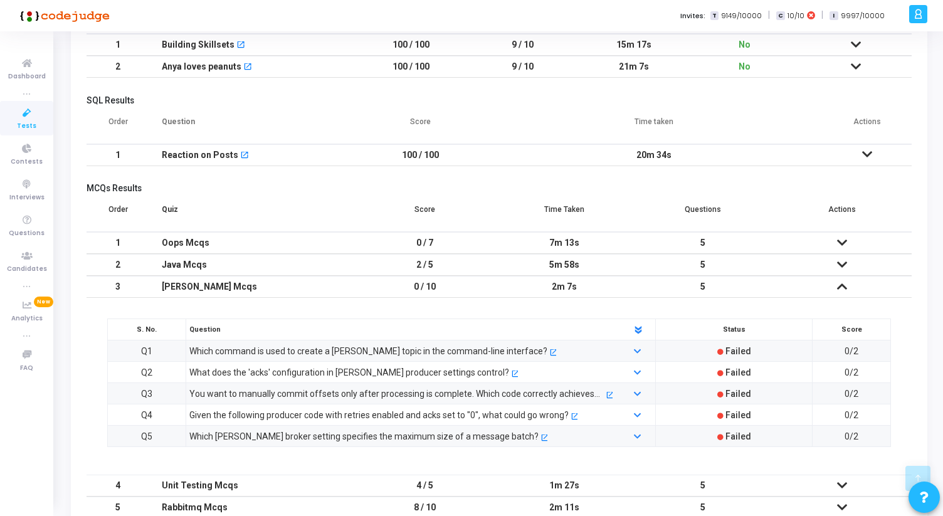
scroll to position [220, 0]
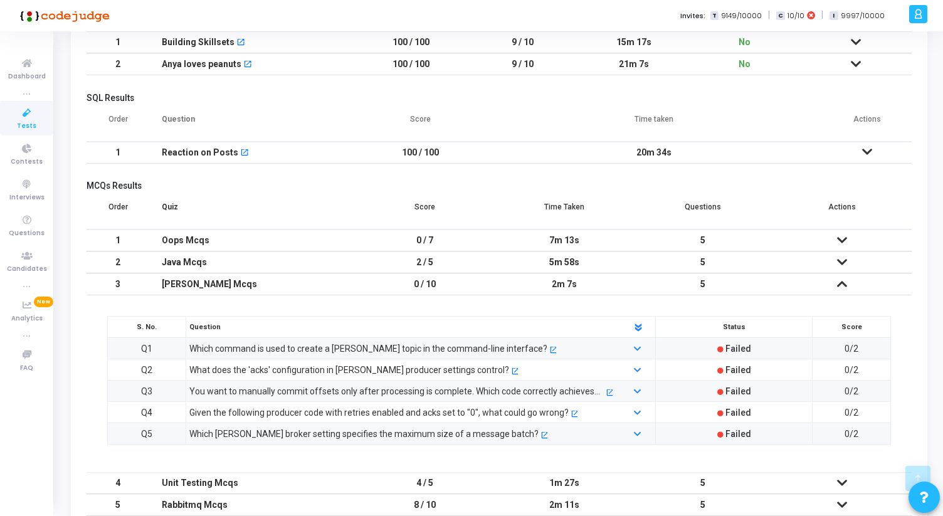
click at [839, 259] on icon at bounding box center [842, 262] width 10 height 9
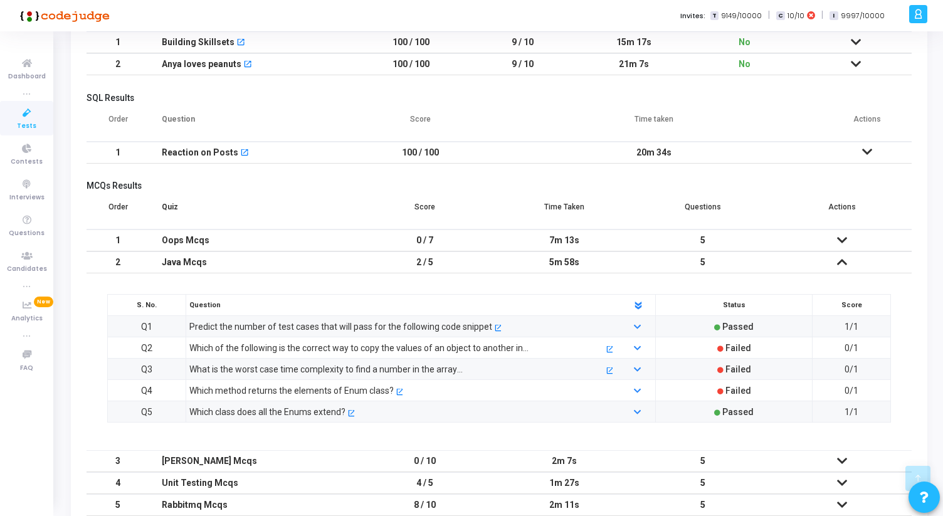
click at [840, 239] on icon at bounding box center [842, 240] width 10 height 9
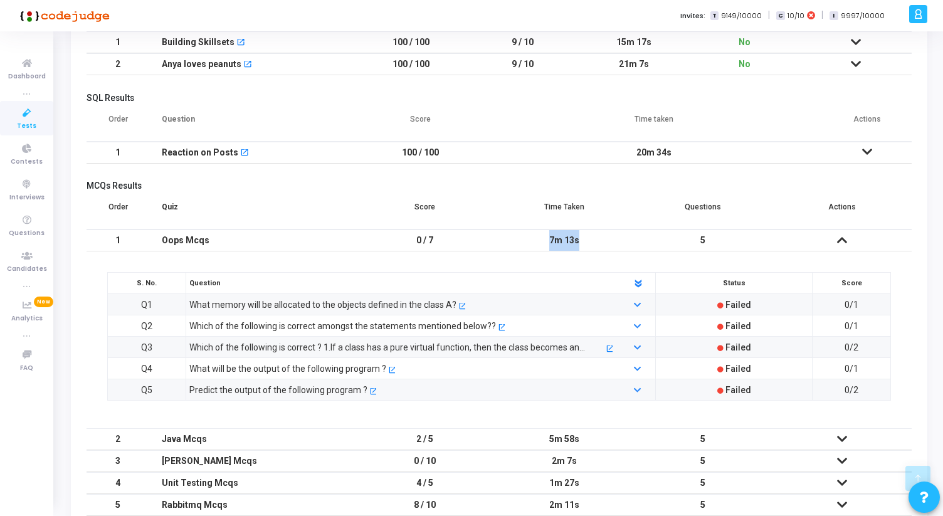
drag, startPoint x: 550, startPoint y: 240, endPoint x: 587, endPoint y: 240, distance: 36.3
click at [587, 240] on div "7m 13s" at bounding box center [564, 240] width 114 height 21
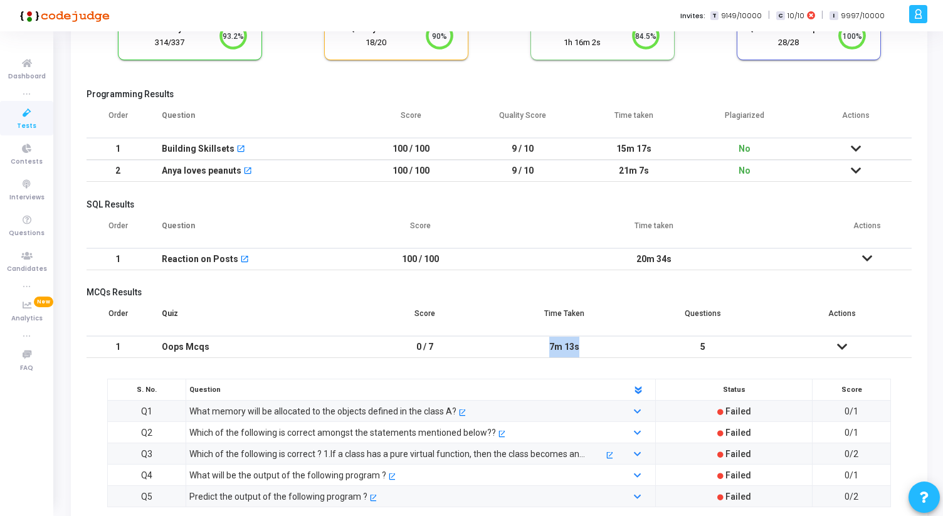
scroll to position [111, 0]
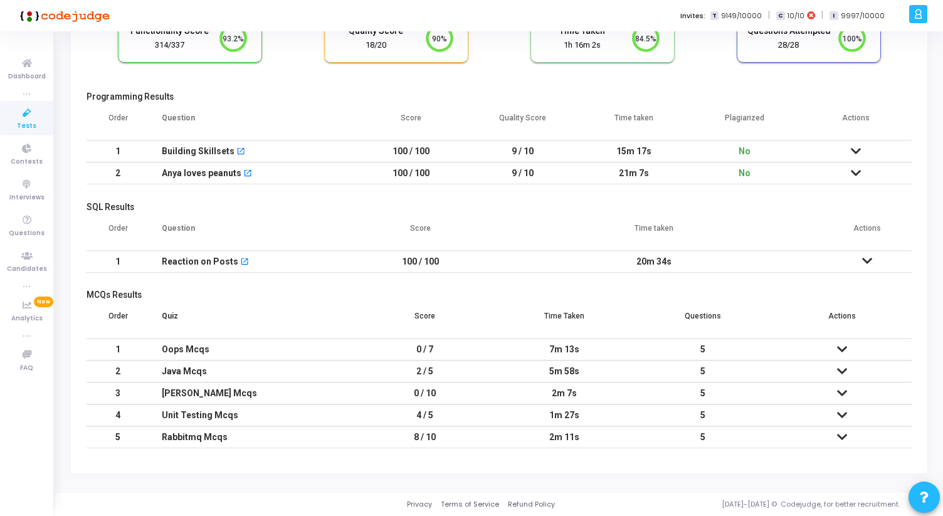
click at [577, 318] on th "Time Taken" at bounding box center [563, 320] width 139 height 35
drag, startPoint x: 543, startPoint y: 315, endPoint x: 854, endPoint y: 318, distance: 310.9
click at [854, 318] on tr "Order Quiz Score Time Taken Questions Actions" at bounding box center [498, 320] width 825 height 35
click at [854, 318] on th "Actions" at bounding box center [841, 320] width 139 height 35
drag, startPoint x: 854, startPoint y: 318, endPoint x: 290, endPoint y: 325, distance: 564.7
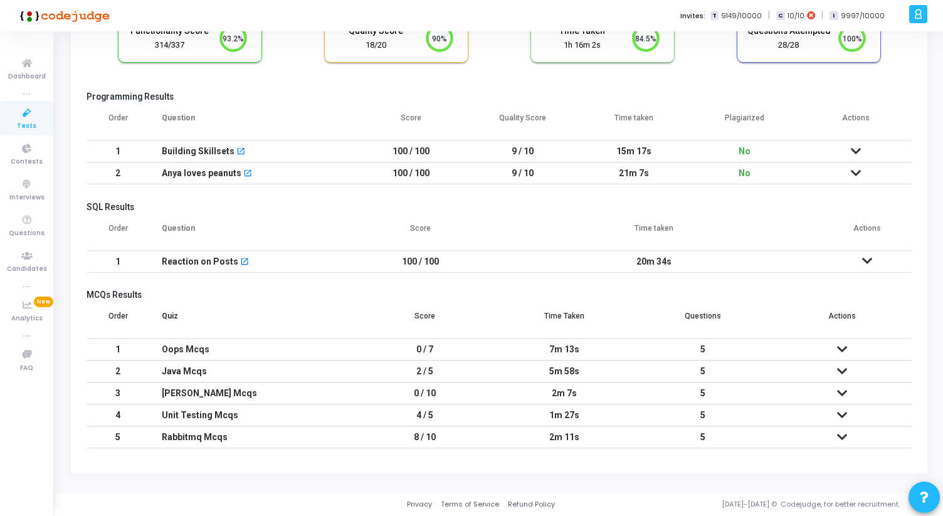
click at [292, 325] on tr "Order Quiz Score Time Taken Questions Actions" at bounding box center [498, 320] width 825 height 35
drag, startPoint x: 78, startPoint y: 292, endPoint x: 354, endPoint y: 309, distance: 276.9
click at [354, 309] on kt-portlet-body "Details Timeline Proctor Information Functionality Score 314/337 93.2% Quality …" at bounding box center [499, 224] width 856 height 497
click at [354, 309] on th "Quiz" at bounding box center [252, 320] width 206 height 35
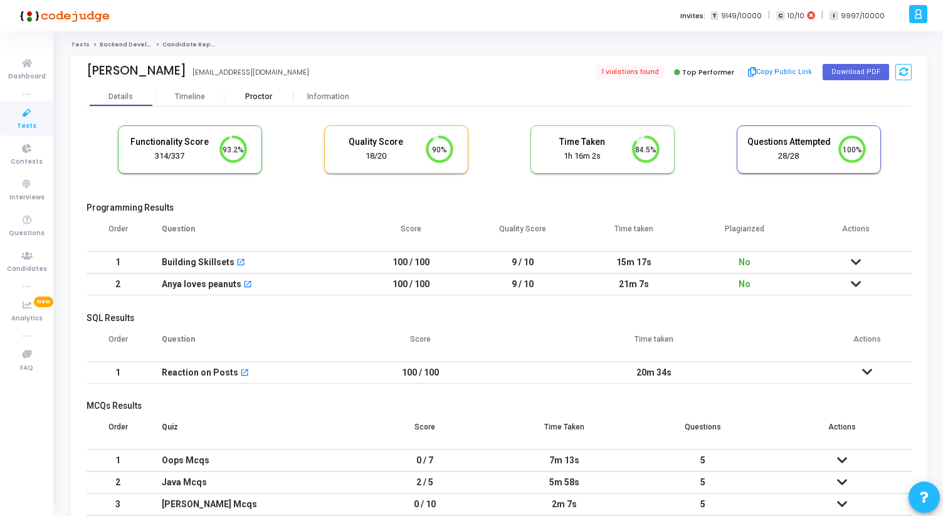
click at [267, 97] on div "Proctor" at bounding box center [258, 96] width 69 height 9
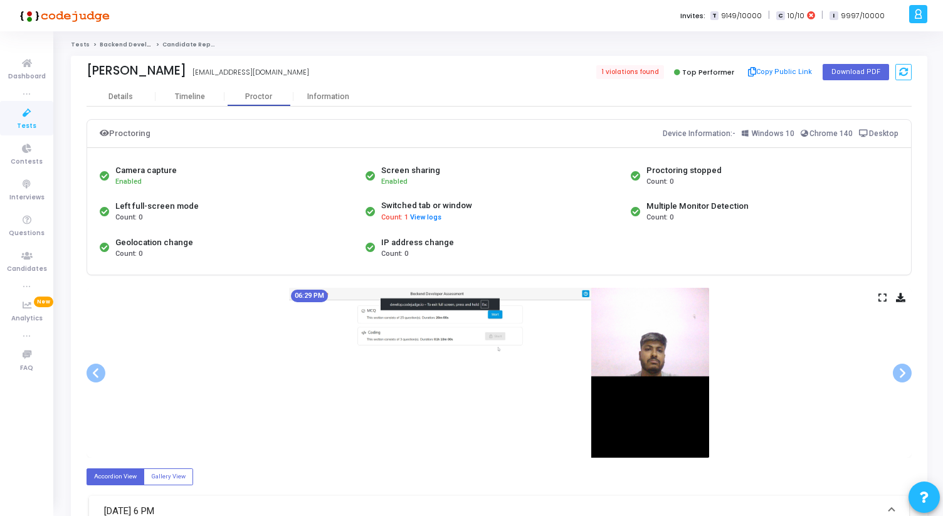
click at [882, 298] on icon at bounding box center [882, 297] width 8 height 7
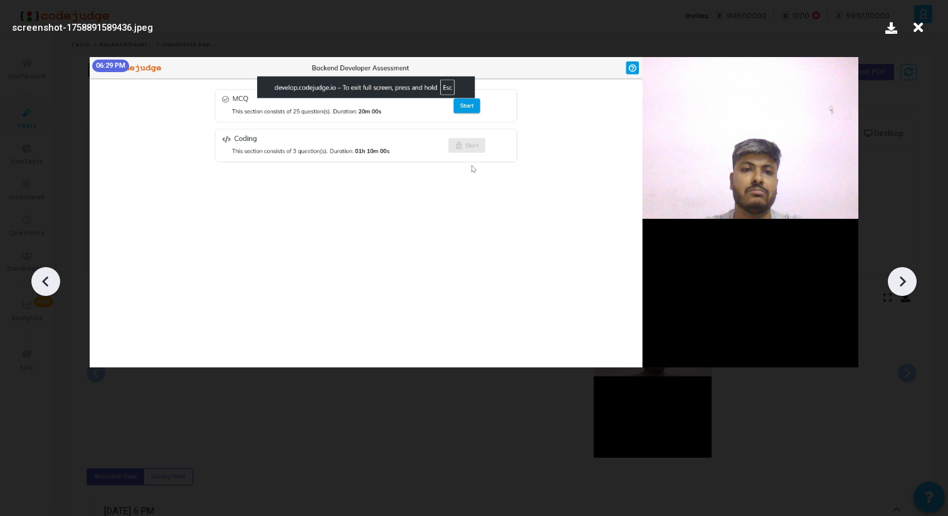
click at [909, 281] on icon at bounding box center [901, 281] width 19 height 19
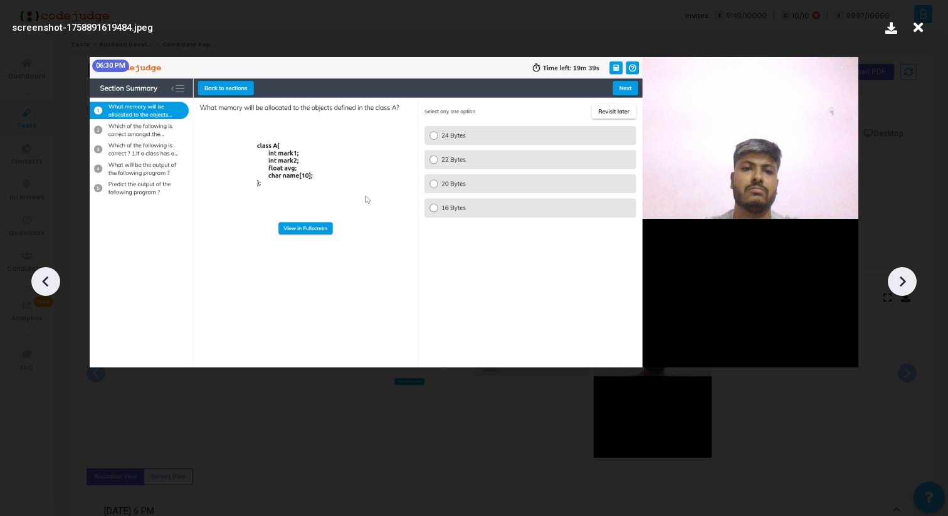
click at [909, 281] on icon at bounding box center [901, 281] width 19 height 19
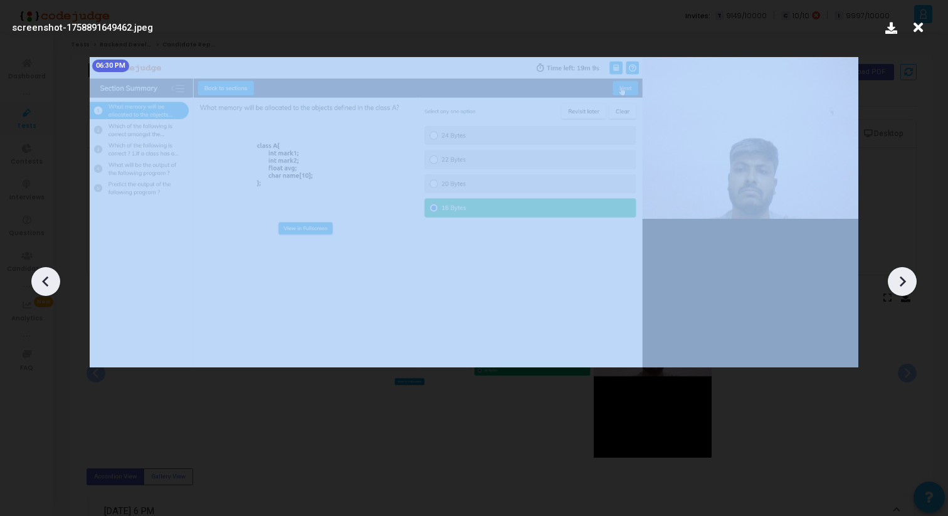
click at [909, 281] on icon at bounding box center [901, 281] width 19 height 19
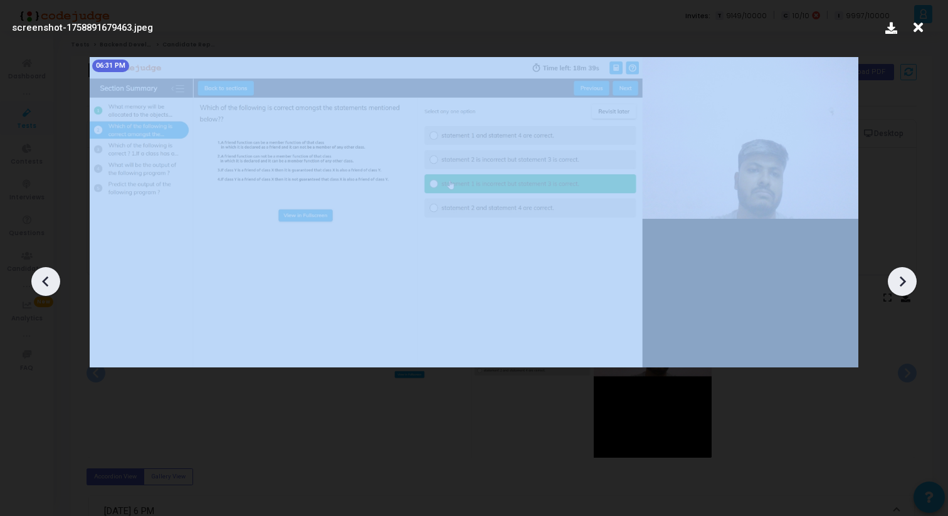
click at [909, 281] on icon at bounding box center [901, 281] width 19 height 19
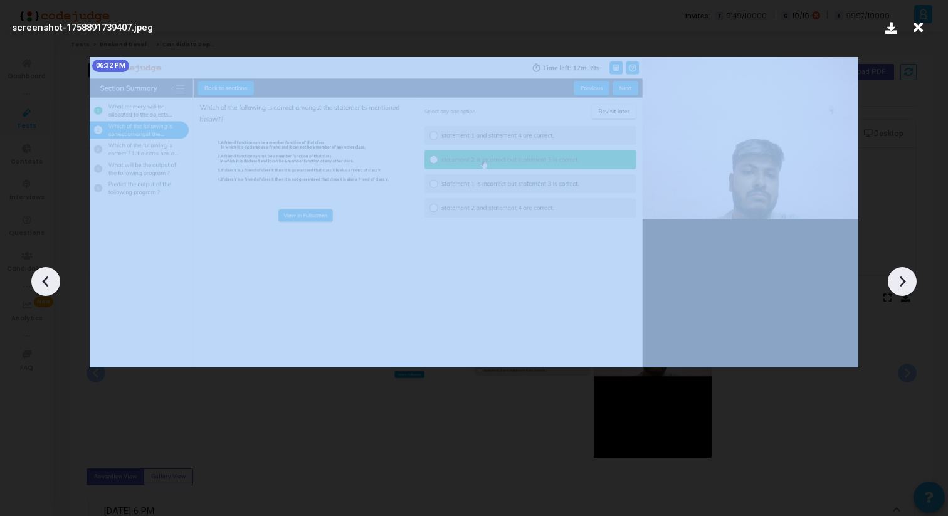
click at [909, 281] on icon at bounding box center [901, 281] width 19 height 19
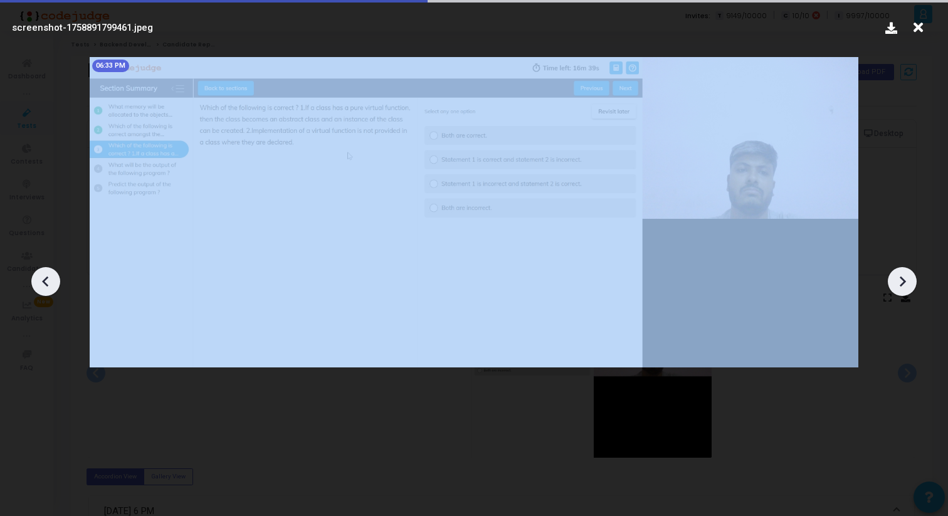
click at [909, 281] on icon at bounding box center [901, 281] width 19 height 19
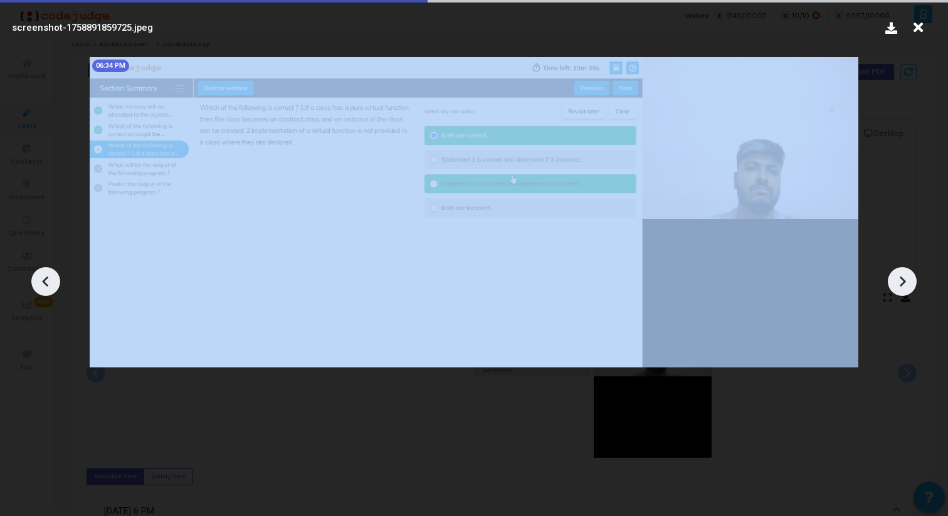
click at [909, 281] on icon at bounding box center [901, 281] width 19 height 19
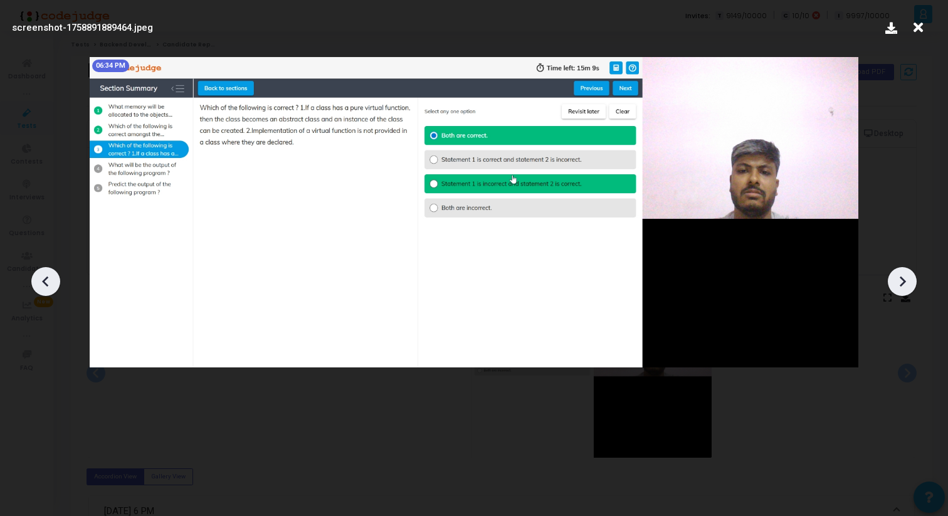
click at [909, 227] on div at bounding box center [474, 277] width 948 height 478
click at [656, 437] on div at bounding box center [474, 277] width 948 height 478
click at [919, 25] on icon at bounding box center [917, 28] width 19 height 24
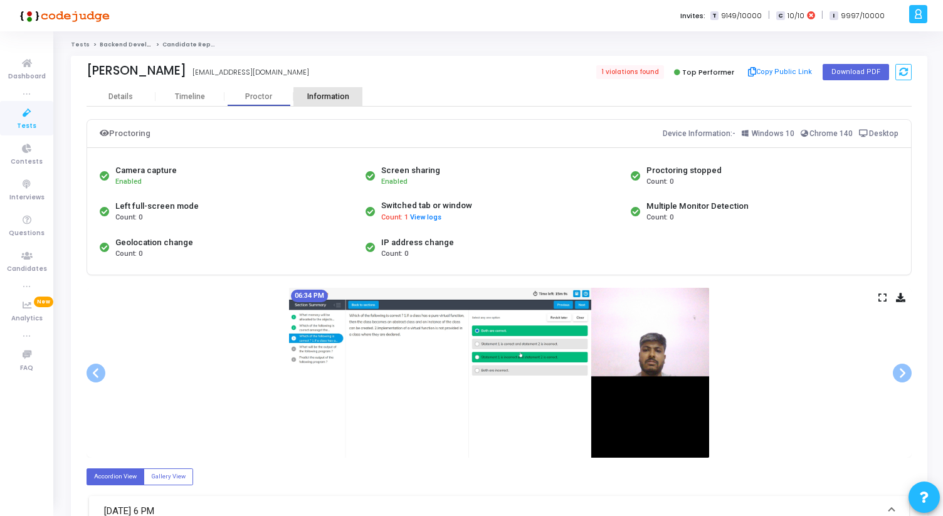
click at [332, 100] on div "Information" at bounding box center [327, 96] width 69 height 9
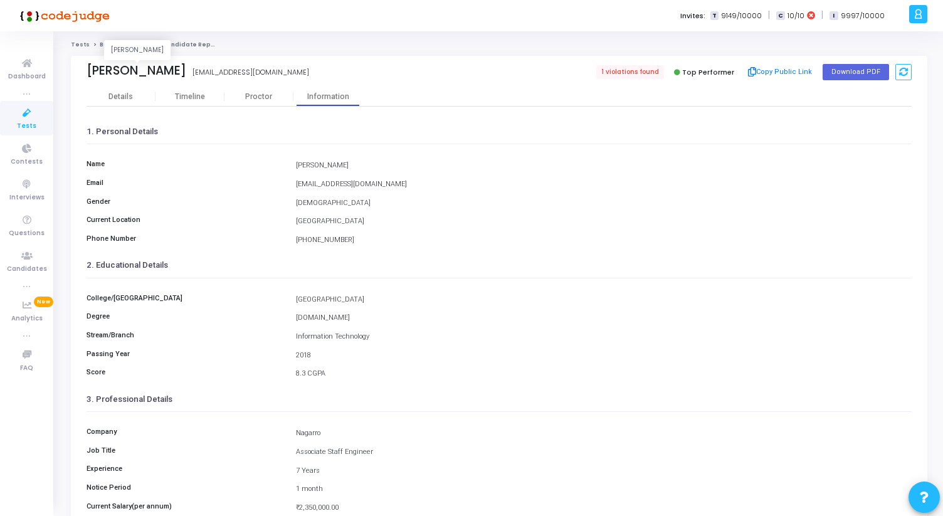
drag, startPoint x: 86, startPoint y: 72, endPoint x: 185, endPoint y: 76, distance: 98.5
click at [185, 76] on div "[PERSON_NAME]" at bounding box center [136, 70] width 100 height 14
copy div "[PERSON_NAME]"
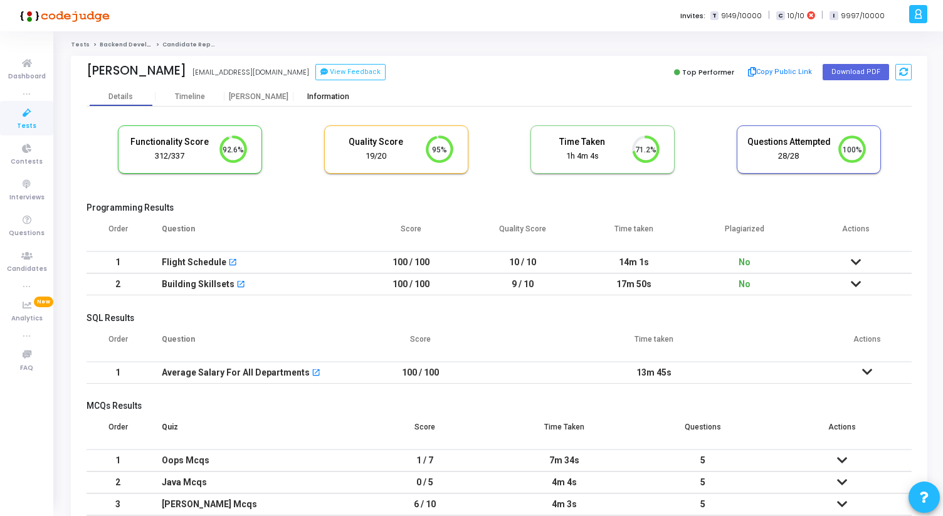
click at [325, 95] on div "Information" at bounding box center [327, 96] width 69 height 9
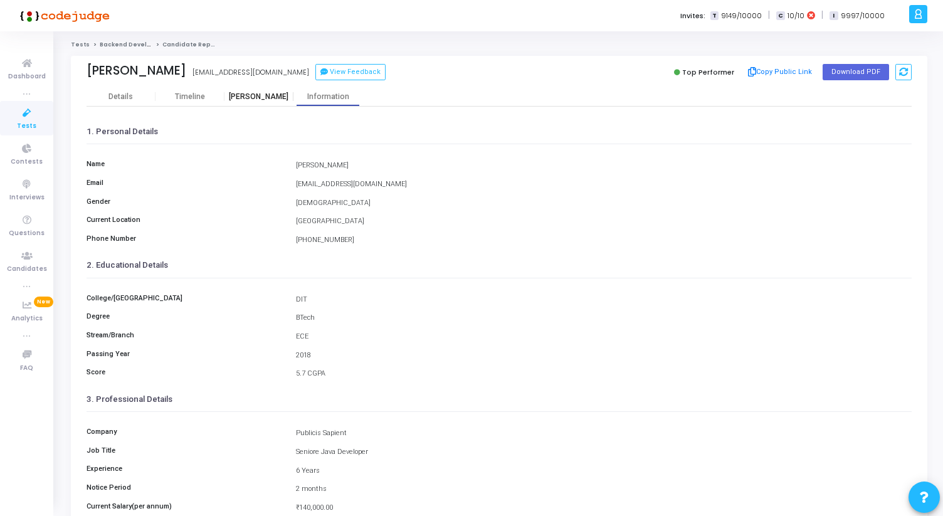
click at [258, 94] on div "Proctor" at bounding box center [258, 96] width 69 height 9
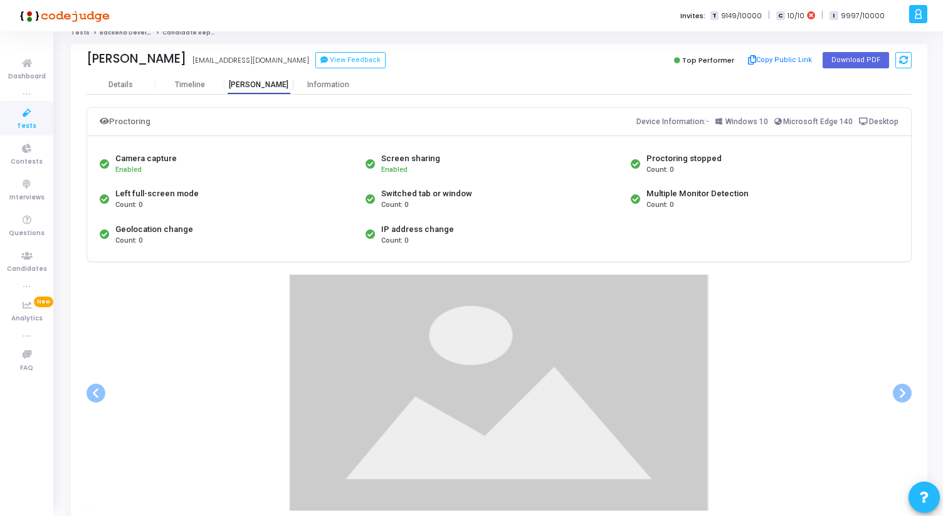
scroll to position [29, 0]
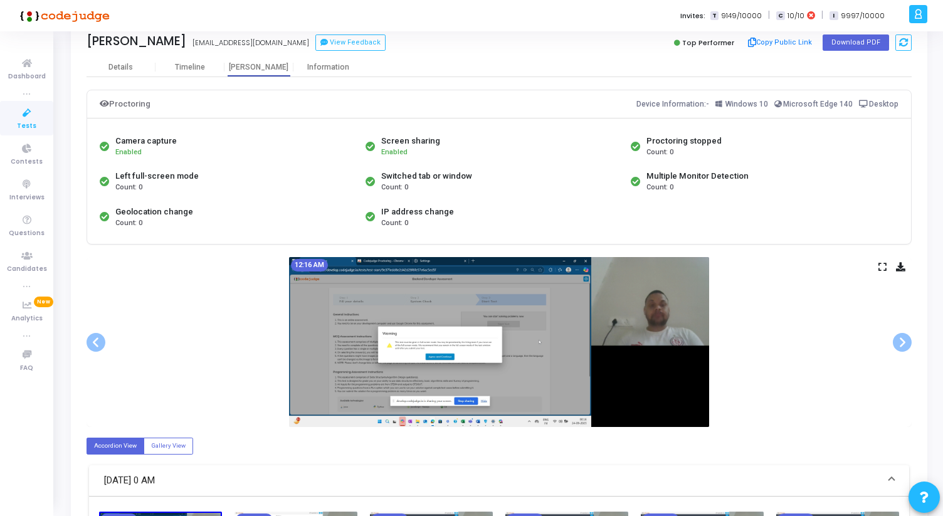
click at [885, 266] on icon at bounding box center [882, 266] width 8 height 7
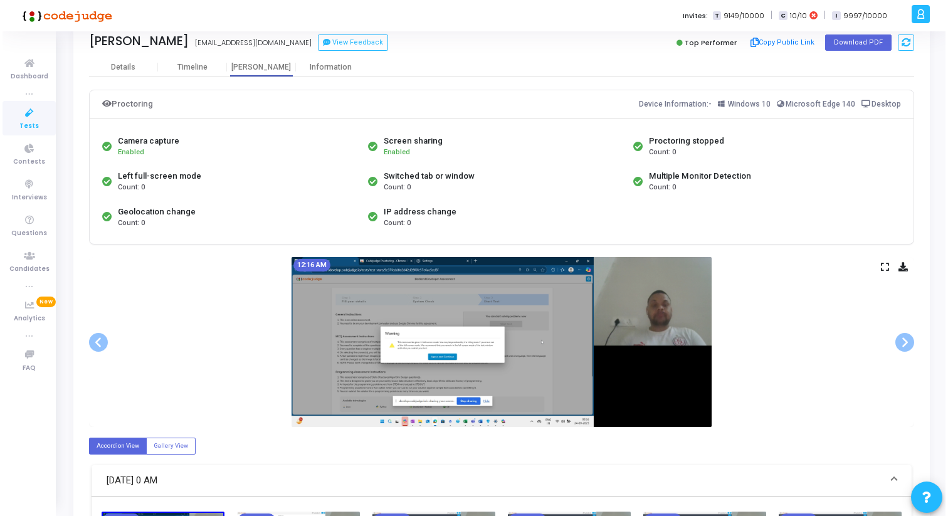
scroll to position [0, 0]
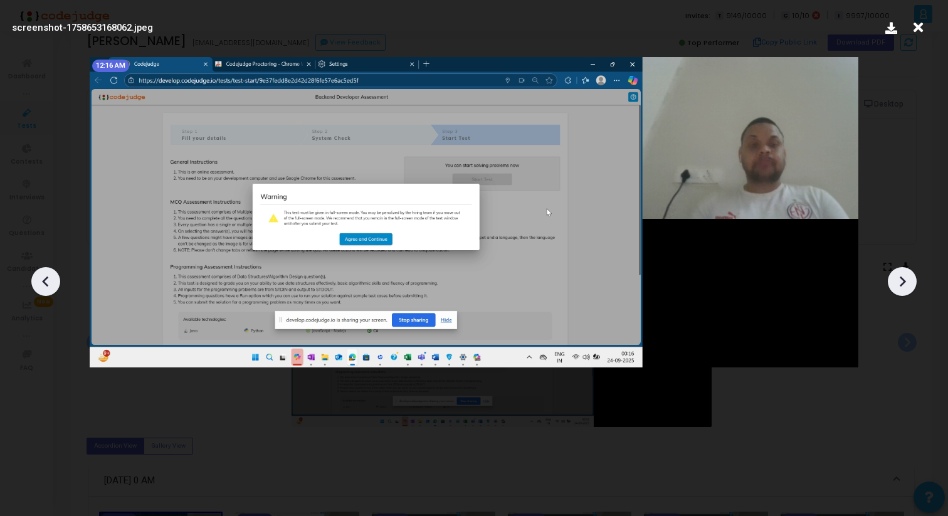
click at [899, 279] on icon at bounding box center [901, 281] width 19 height 19
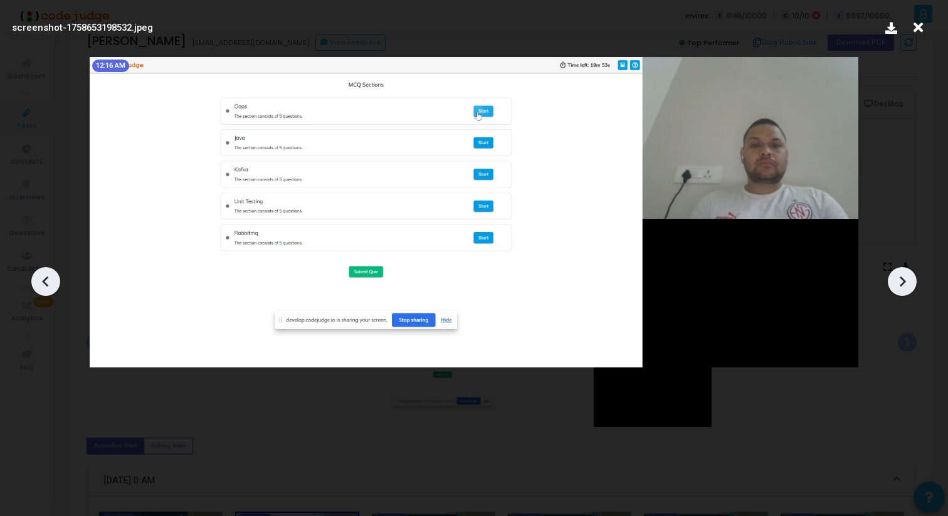
click at [899, 279] on icon at bounding box center [901, 281] width 19 height 19
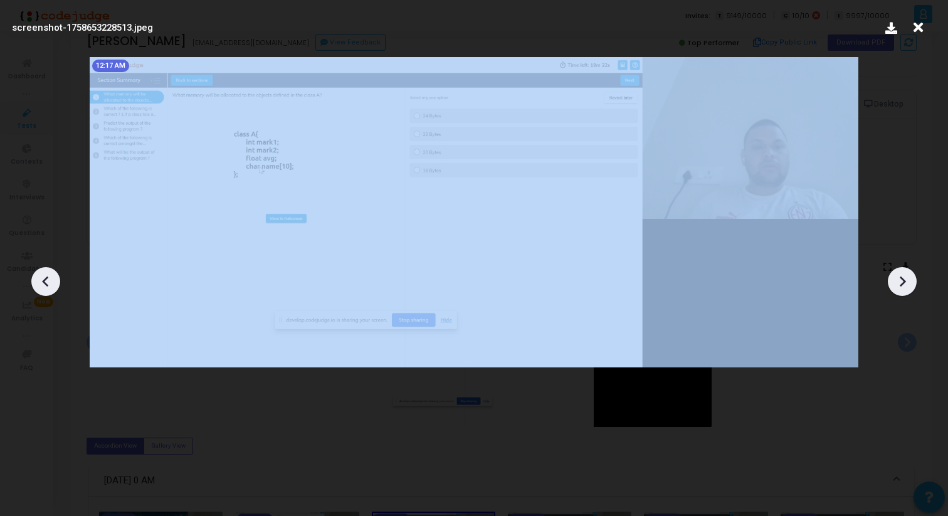
click at [899, 279] on icon at bounding box center [901, 281] width 19 height 19
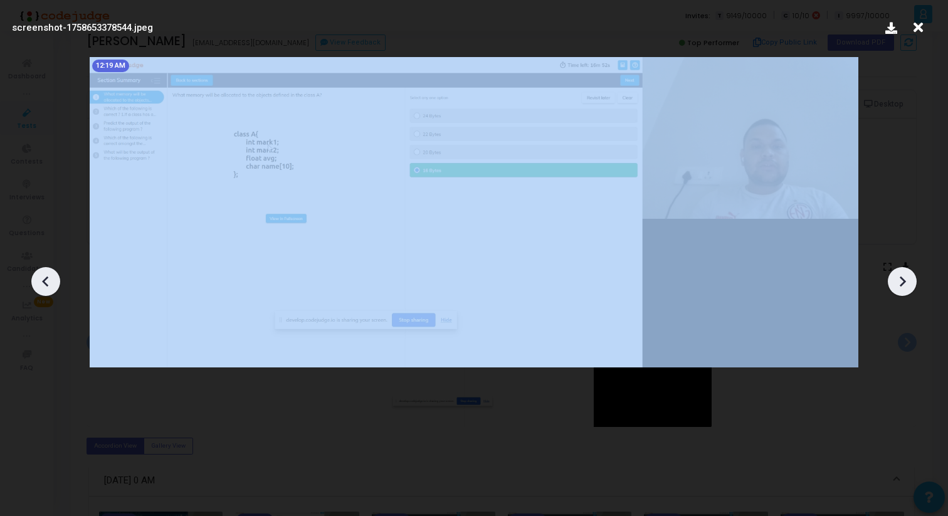
click at [899, 279] on icon at bounding box center [901, 281] width 19 height 19
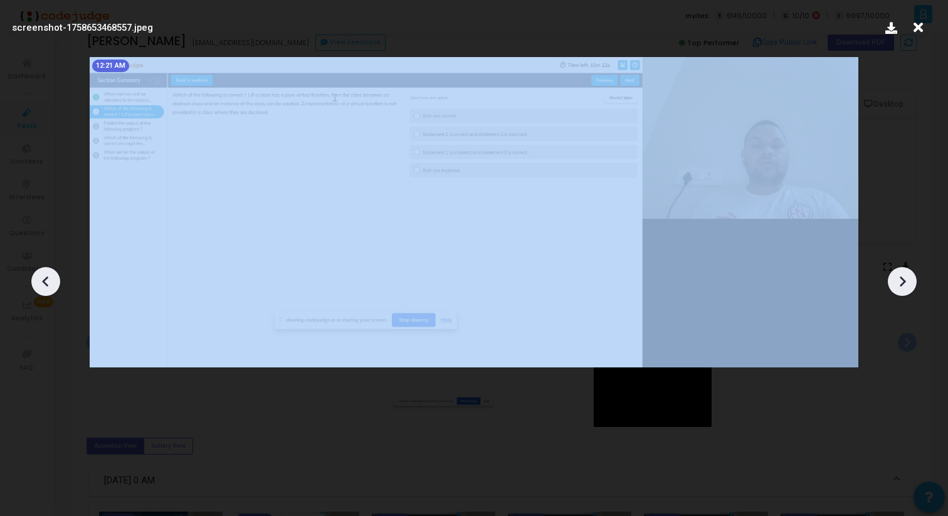
click at [899, 279] on icon at bounding box center [901, 281] width 19 height 19
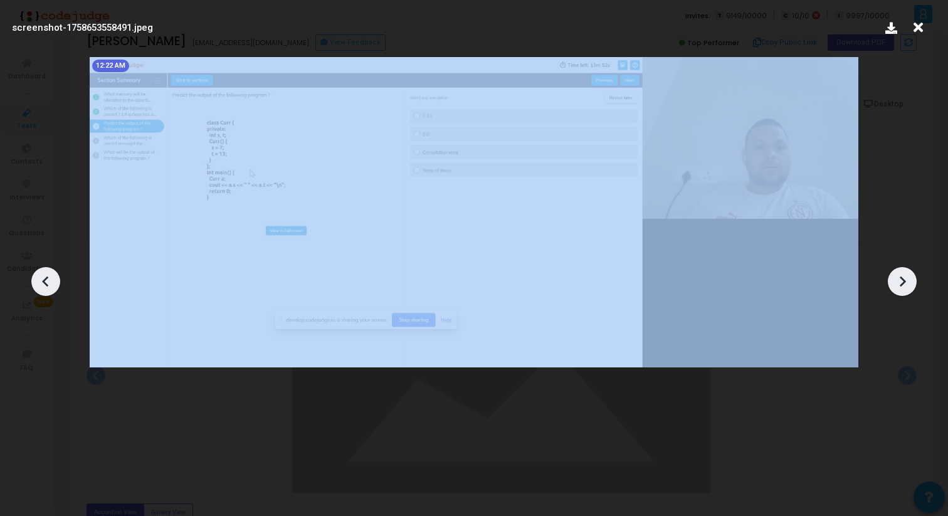
click at [899, 279] on icon at bounding box center [901, 281] width 19 height 19
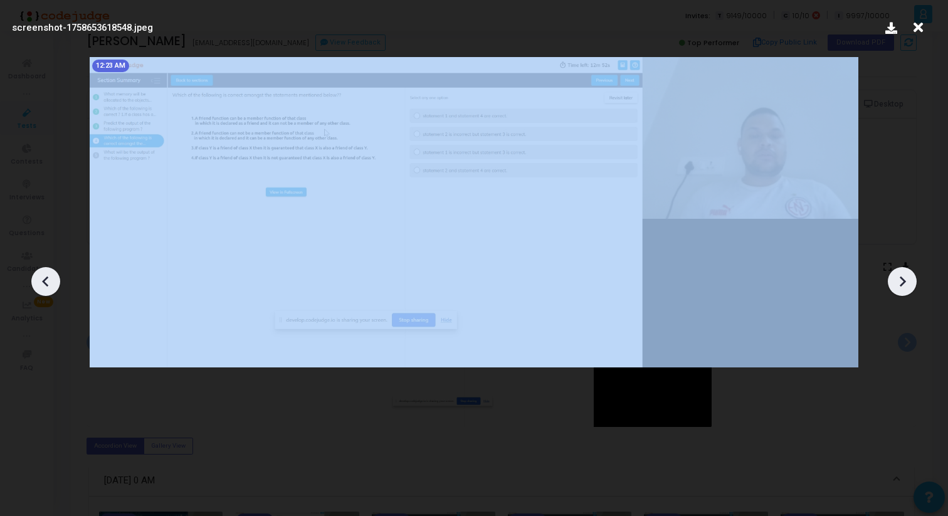
click at [899, 279] on icon at bounding box center [901, 281] width 19 height 19
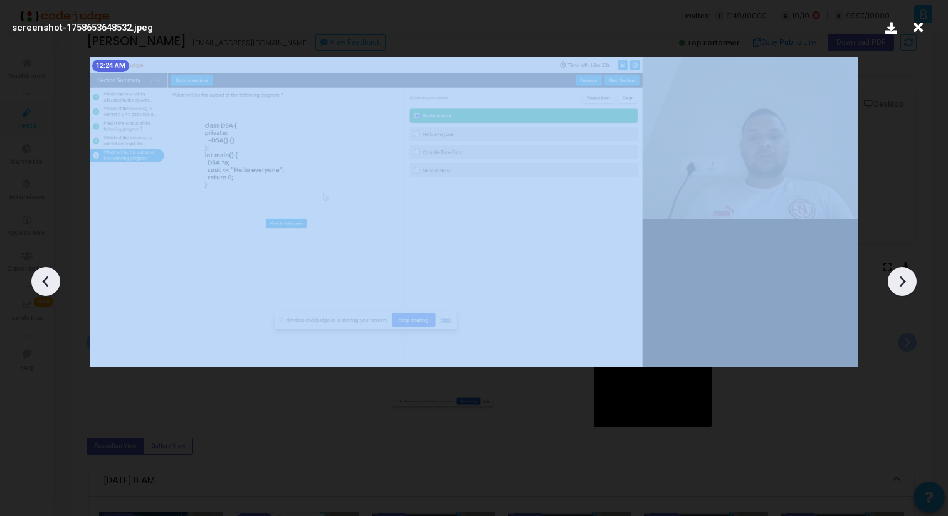
click at [899, 279] on icon at bounding box center [901, 281] width 19 height 19
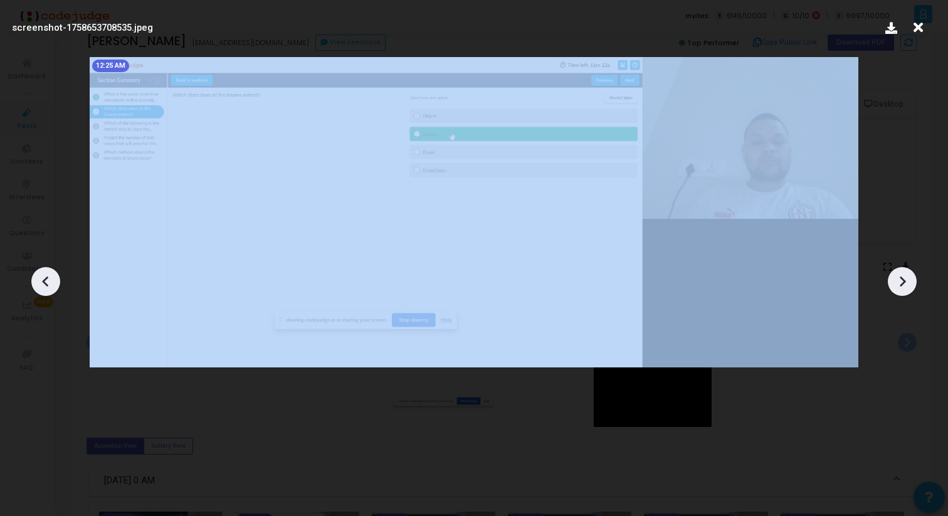
click at [899, 279] on icon at bounding box center [901, 281] width 19 height 19
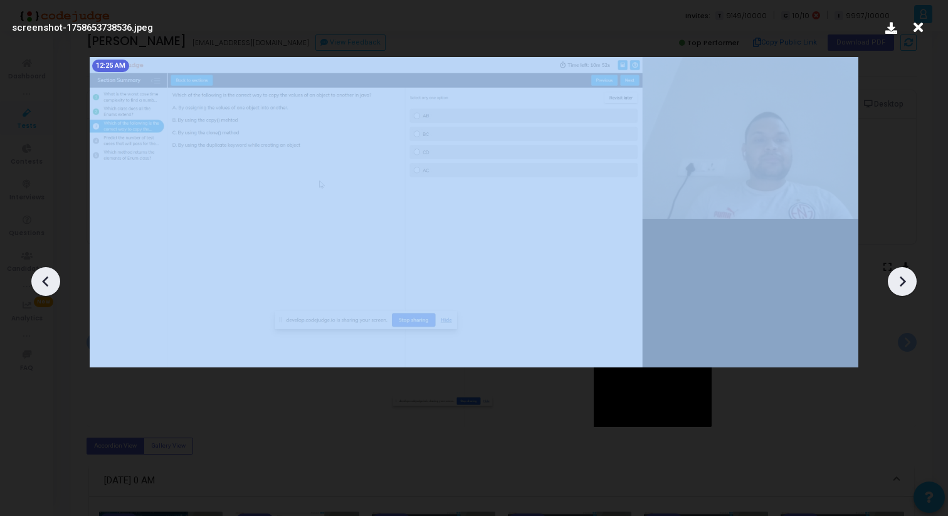
click at [899, 279] on icon at bounding box center [901, 281] width 19 height 19
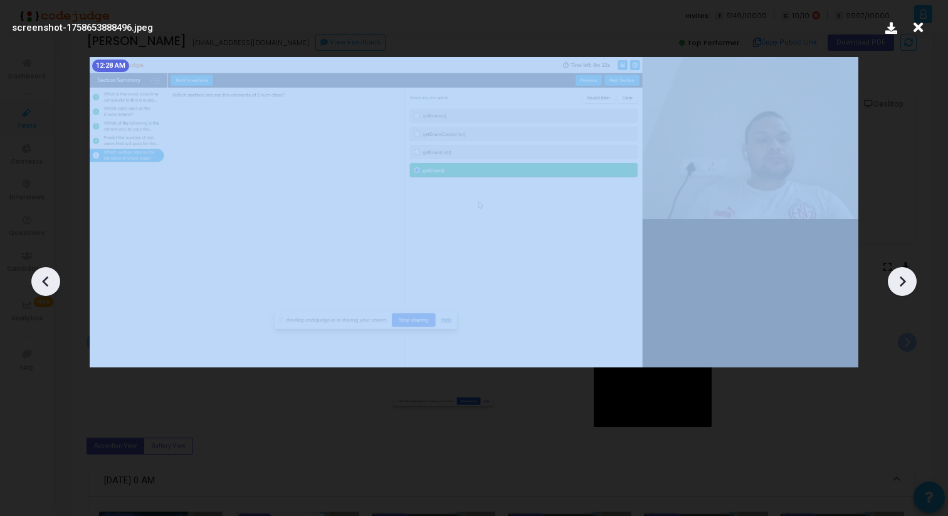
click at [899, 279] on icon at bounding box center [901, 281] width 19 height 19
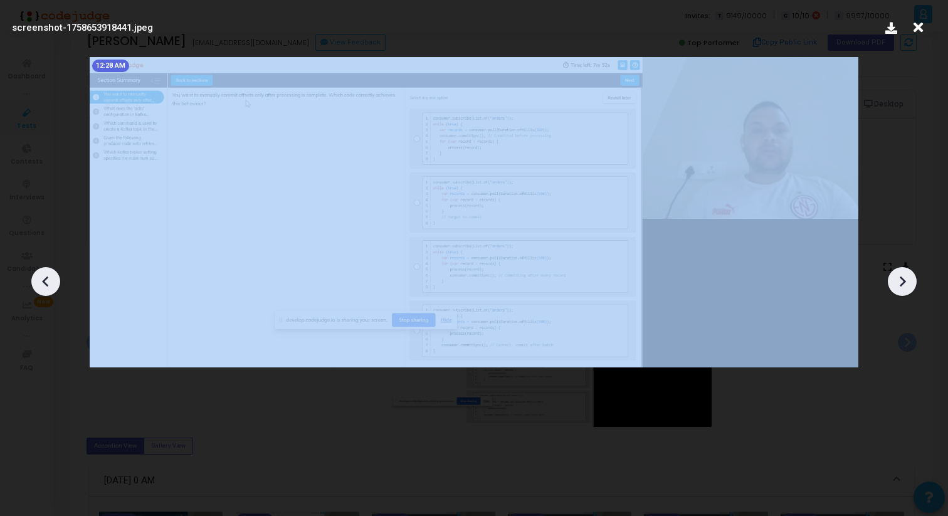
click at [899, 279] on icon at bounding box center [901, 281] width 19 height 19
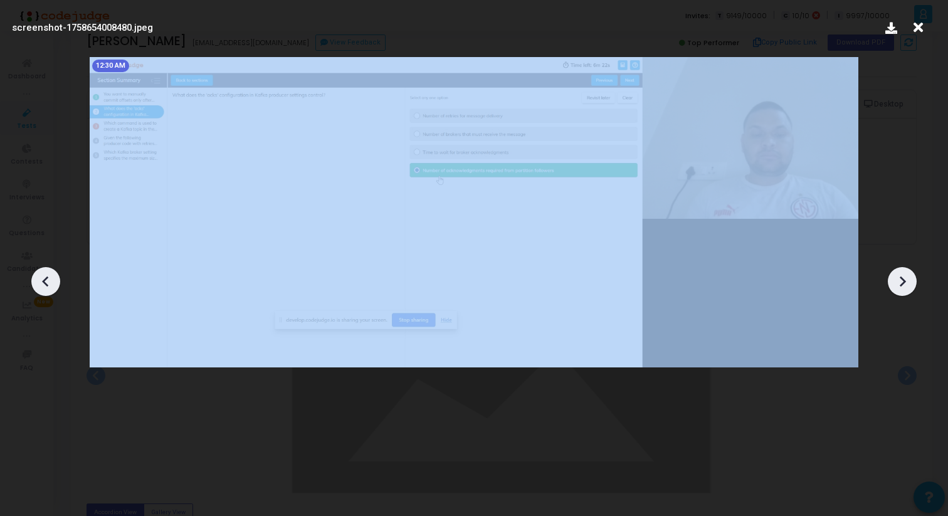
click at [899, 279] on icon at bounding box center [901, 281] width 19 height 19
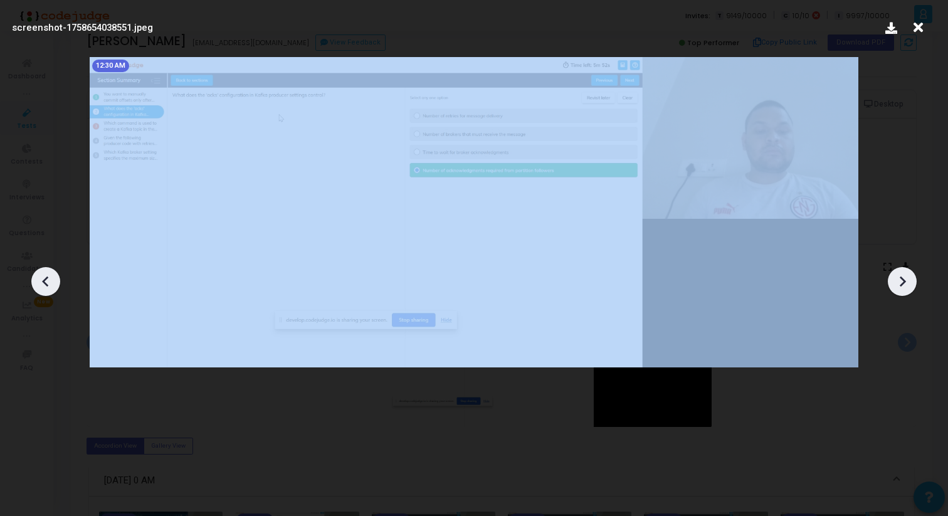
click at [899, 279] on icon at bounding box center [901, 281] width 19 height 19
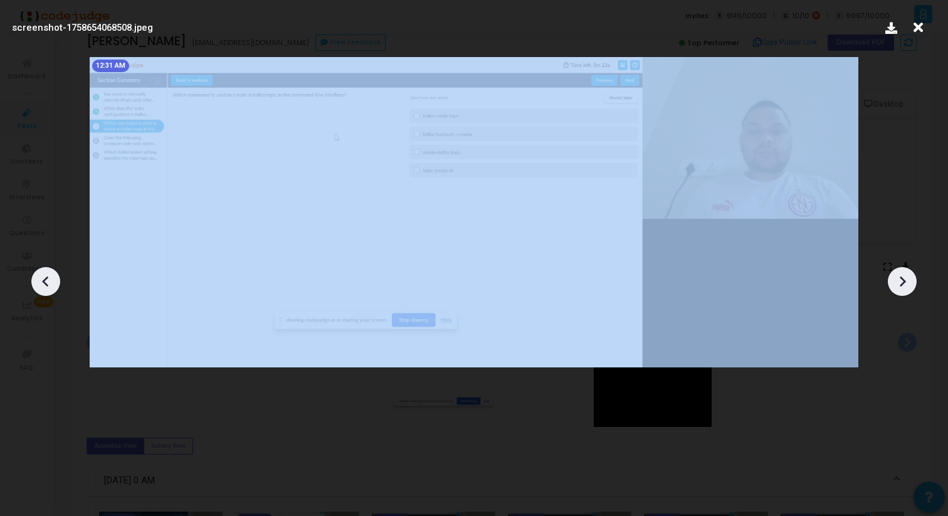
click at [899, 279] on icon at bounding box center [901, 281] width 19 height 19
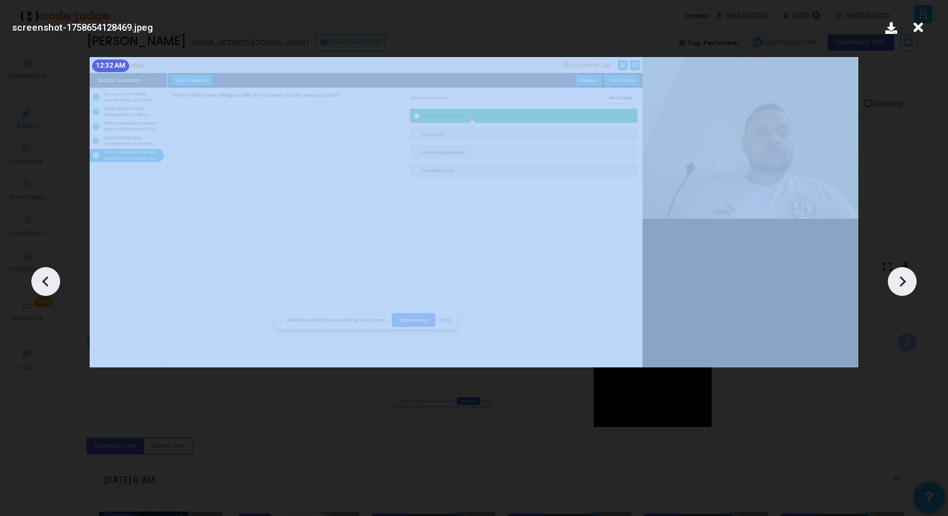
click at [899, 279] on icon at bounding box center [901, 281] width 19 height 19
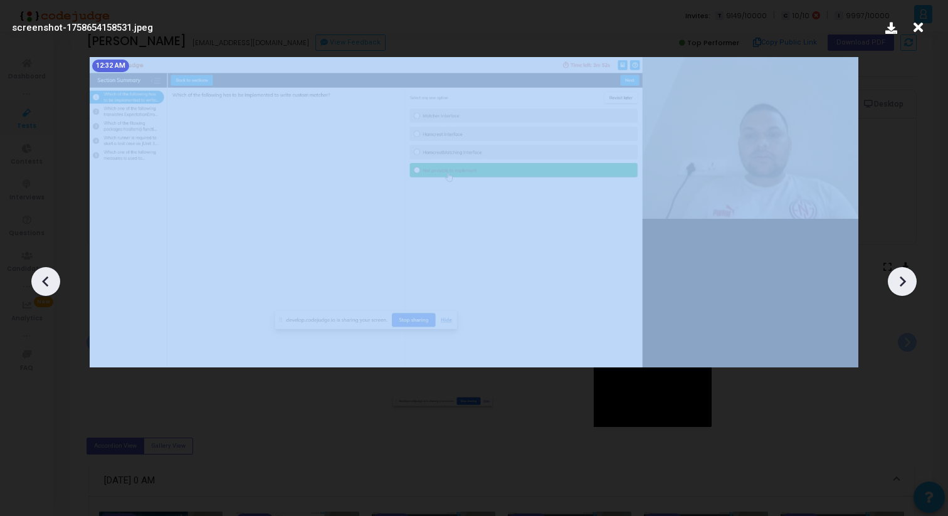
click at [899, 279] on icon at bounding box center [901, 281] width 19 height 19
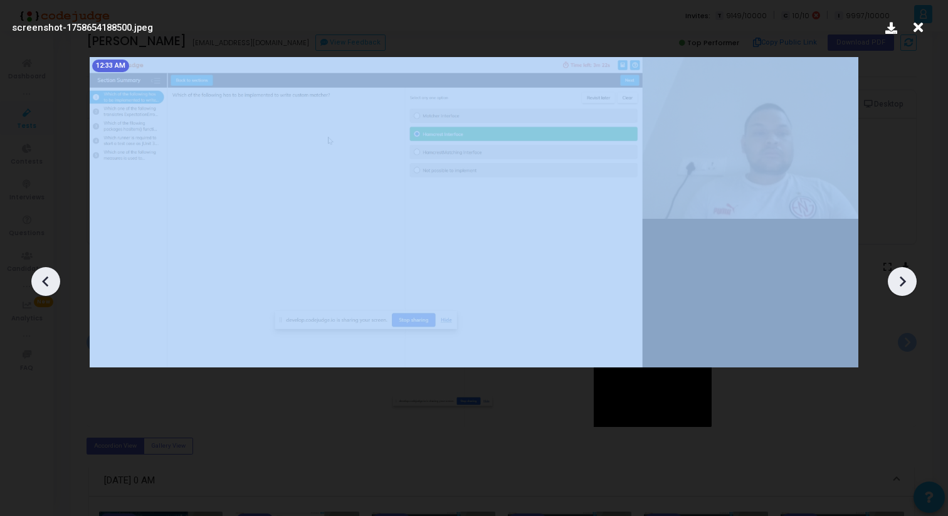
click at [899, 279] on icon at bounding box center [901, 281] width 19 height 19
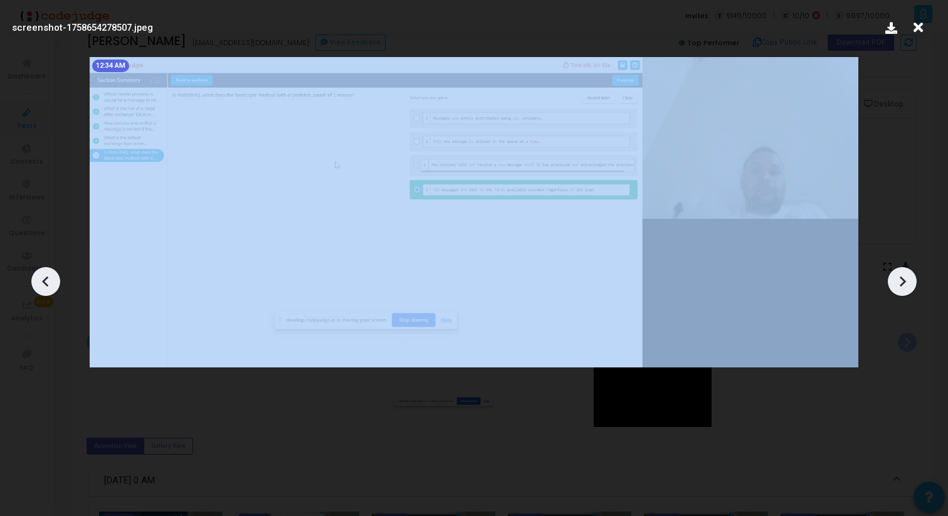
click at [899, 279] on icon at bounding box center [901, 281] width 19 height 19
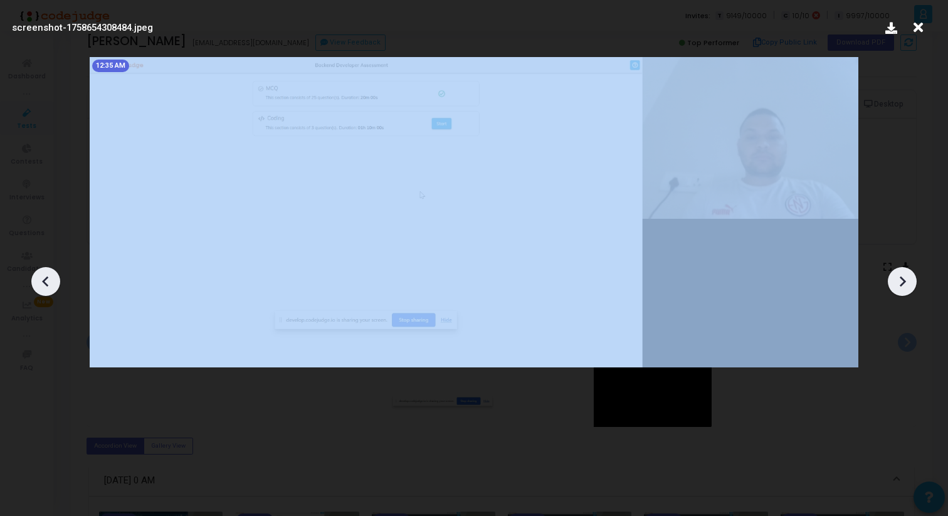
click at [899, 279] on icon at bounding box center [901, 281] width 19 height 19
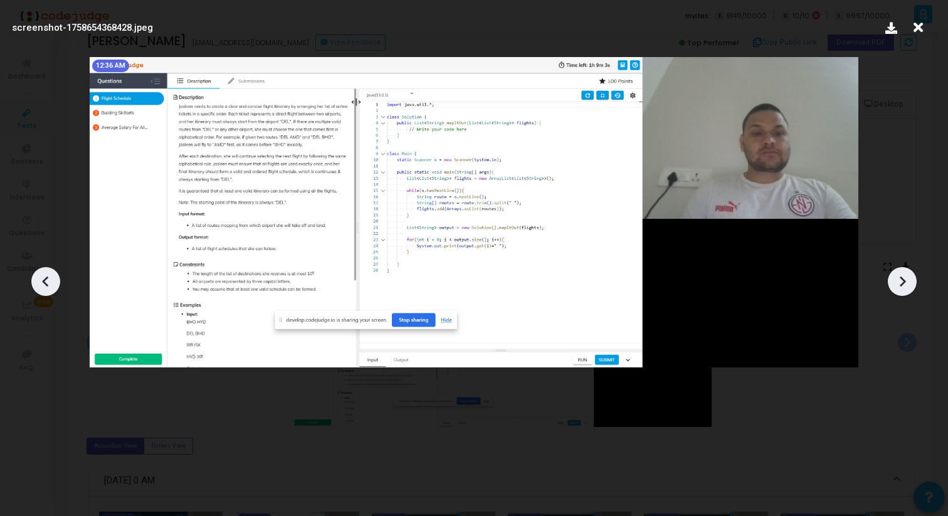
click at [893, 167] on div at bounding box center [474, 277] width 948 height 478
click at [918, 22] on icon at bounding box center [917, 28] width 19 height 24
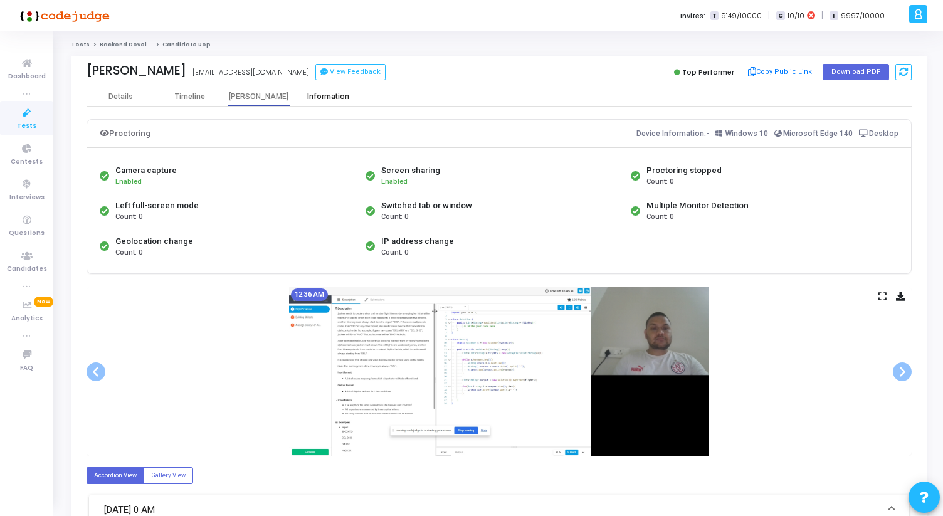
click at [338, 100] on div "Information" at bounding box center [327, 96] width 69 height 9
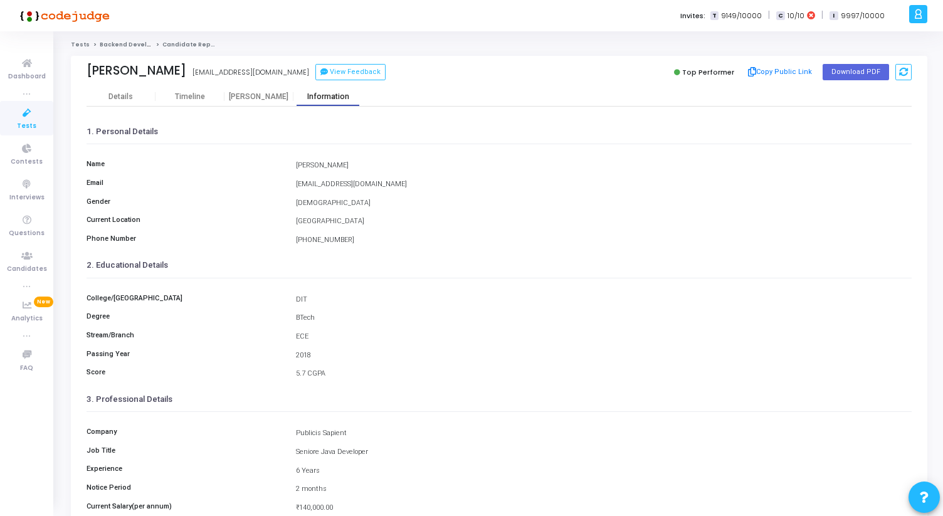
scroll to position [140, 0]
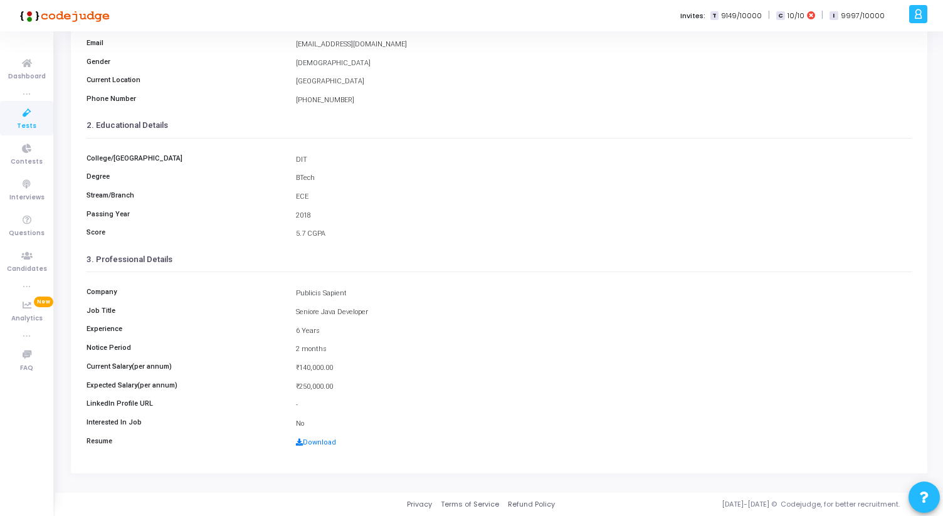
click at [327, 438] on div "Download" at bounding box center [604, 442] width 628 height 11
click at [327, 441] on link "Download" at bounding box center [316, 442] width 40 height 8
